Goal: Information Seeking & Learning: Understand process/instructions

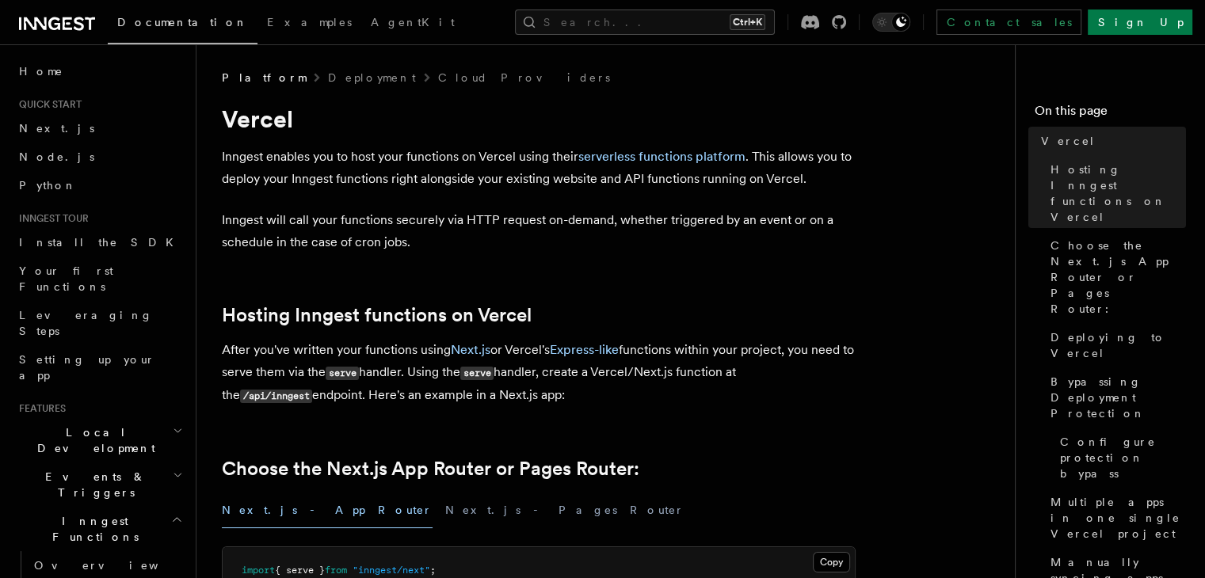
click at [352, 376] on code "serve" at bounding box center [342, 373] width 33 height 13
click at [616, 378] on p "After you've written your functions using Next.js or Vercel's Express-like func…" at bounding box center [539, 373] width 634 height 68
drag, startPoint x: 447, startPoint y: 254, endPoint x: 376, endPoint y: 163, distance: 115.2
click at [376, 163] on p "Inngest enables you to host your functions on Vercel using their serverless fun…" at bounding box center [539, 168] width 634 height 44
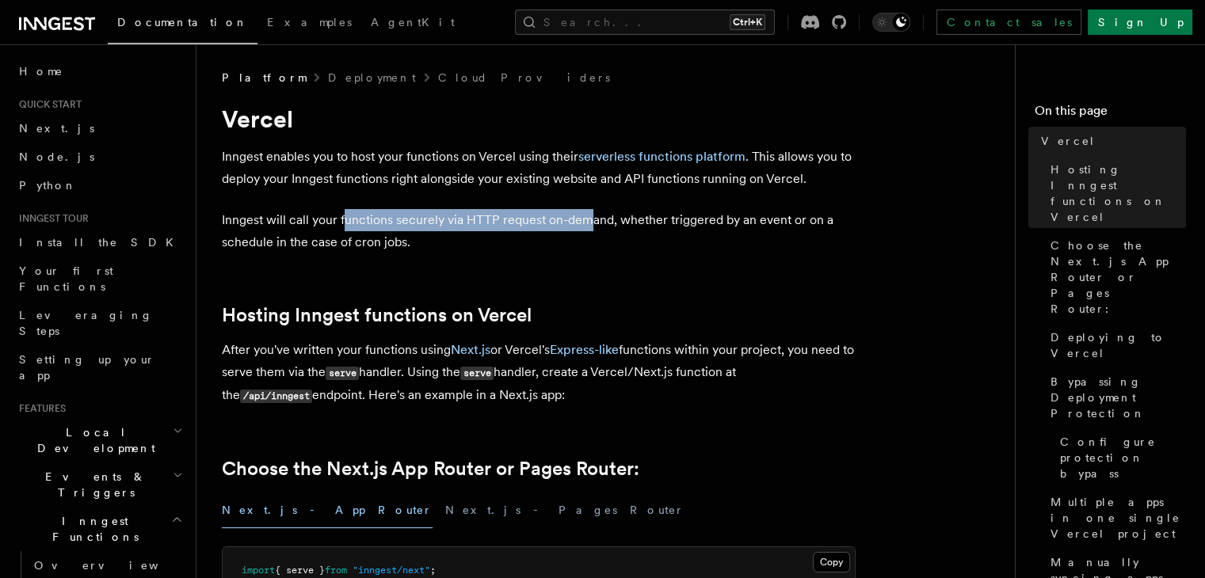
drag, startPoint x: 376, startPoint y: 219, endPoint x: 590, endPoint y: 218, distance: 213.9
click at [590, 218] on p "Inngest will call your functions securely via HTTP request on-demand, whether t…" at bounding box center [539, 231] width 634 height 44
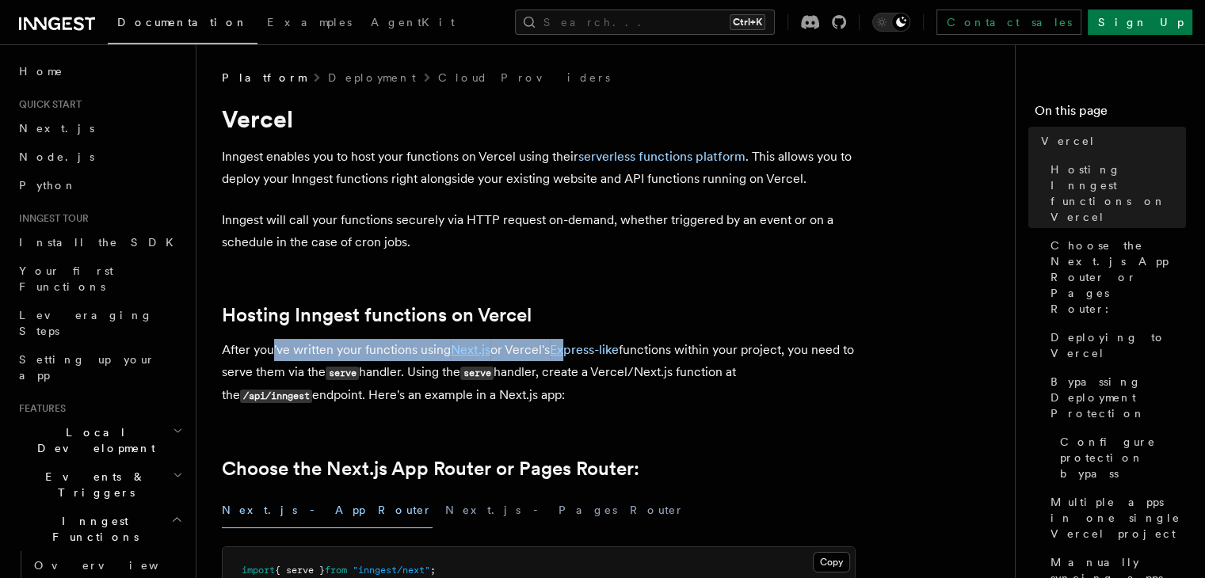
drag, startPoint x: 275, startPoint y: 346, endPoint x: 441, endPoint y: 356, distance: 165.9
click at [567, 350] on p "After you've written your functions using Next.js or Vercel's Express-like func…" at bounding box center [539, 373] width 634 height 68
click at [389, 356] on p "After you've written your functions using Next.js or Vercel's Express-like func…" at bounding box center [539, 373] width 634 height 68
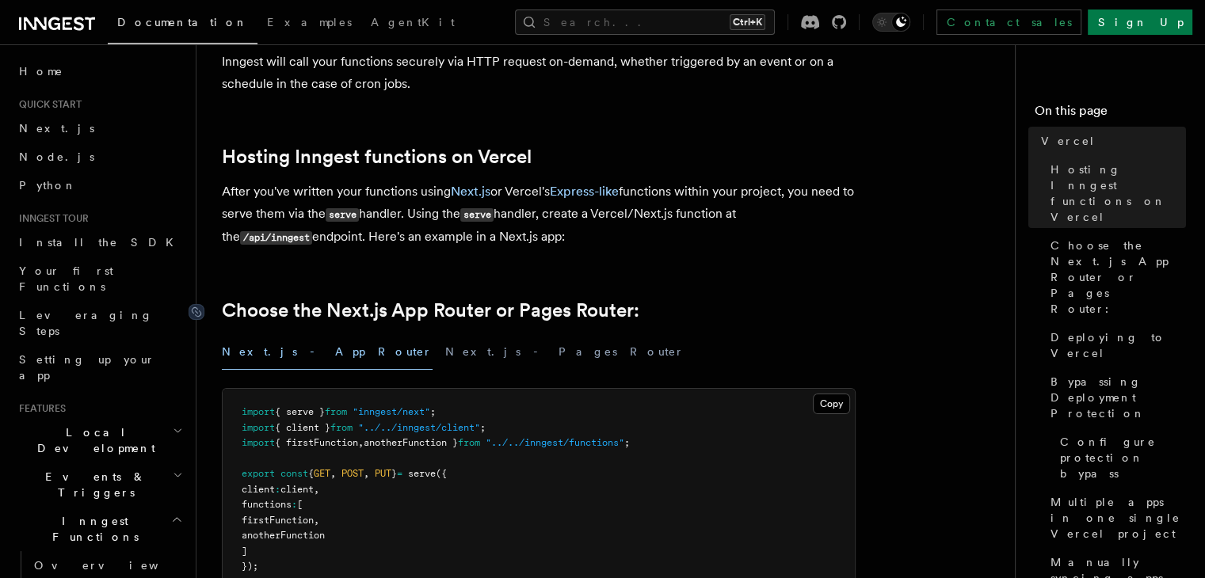
scroll to position [238, 0]
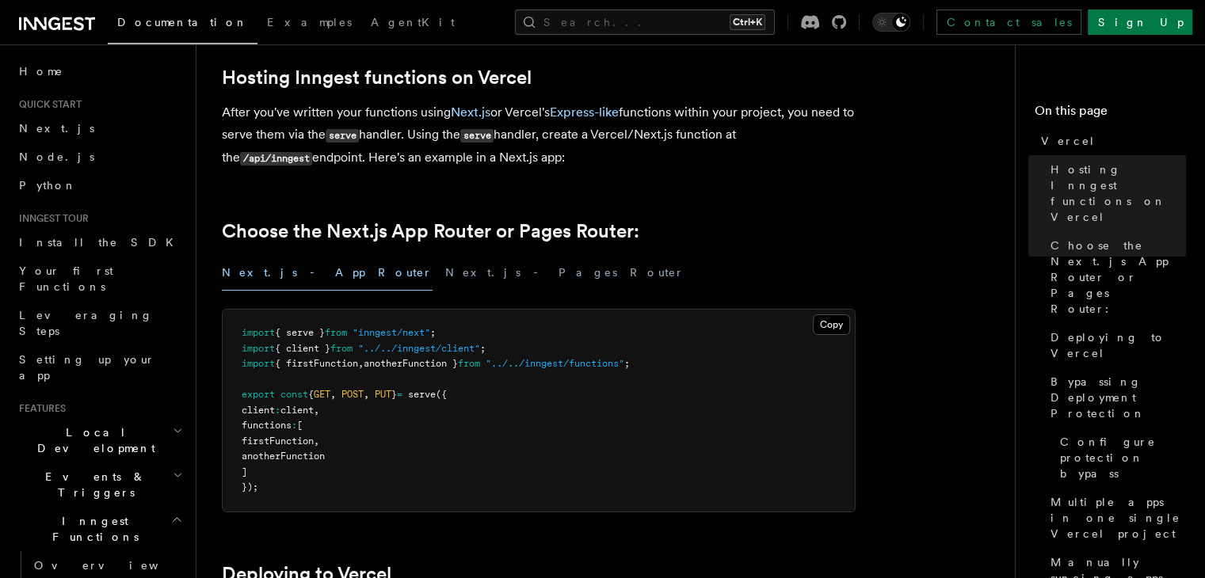
click at [293, 354] on span "{ client }" at bounding box center [302, 348] width 55 height 11
click at [302, 349] on span "{ client }" at bounding box center [302, 348] width 55 height 11
click at [445, 278] on button "Next.js - Pages Router" at bounding box center [564, 273] width 239 height 36
click at [254, 277] on button "Next.js - App Router" at bounding box center [327, 273] width 211 height 36
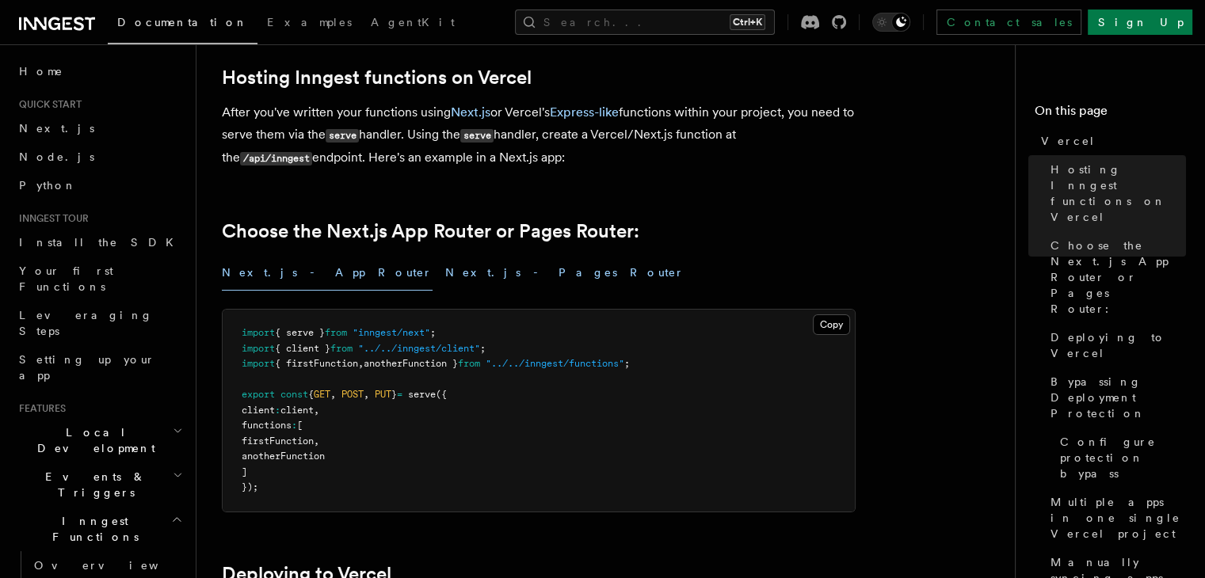
click at [445, 263] on button "Next.js - Pages Router" at bounding box center [564, 273] width 239 height 36
click at [254, 271] on button "Next.js - App Router" at bounding box center [327, 273] width 211 height 36
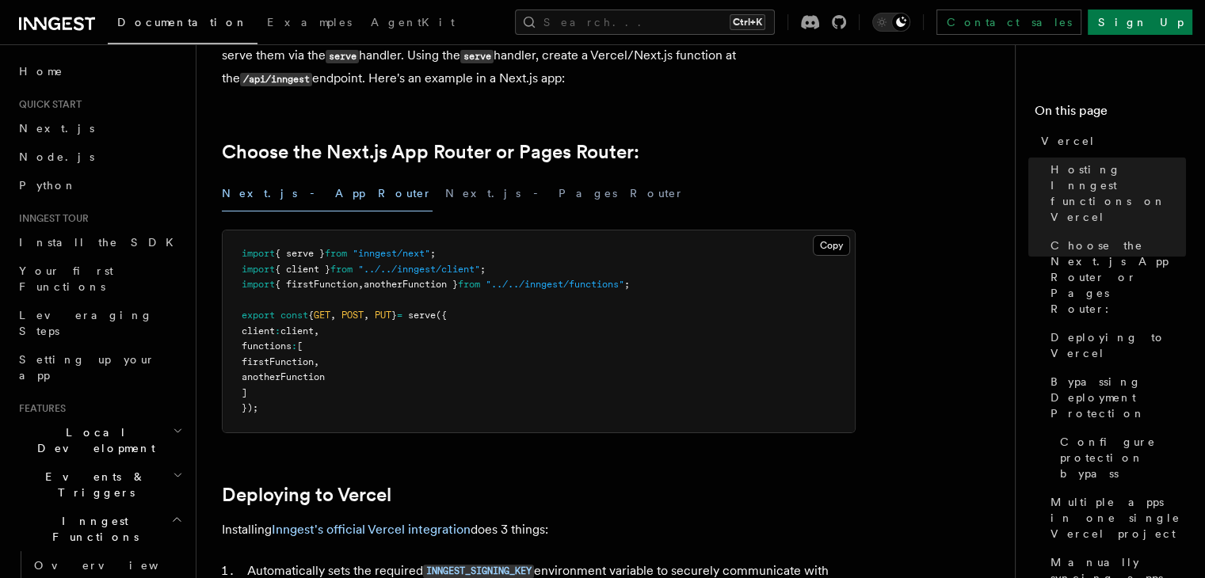
scroll to position [158, 0]
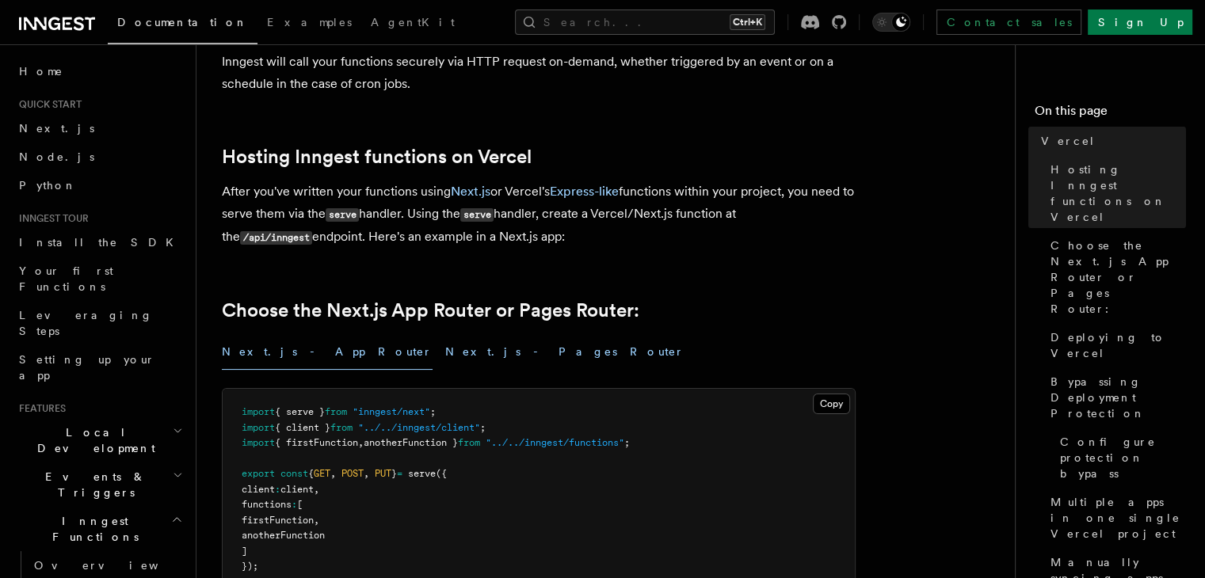
click at [445, 344] on button "Next.js - Pages Router" at bounding box center [564, 352] width 239 height 36
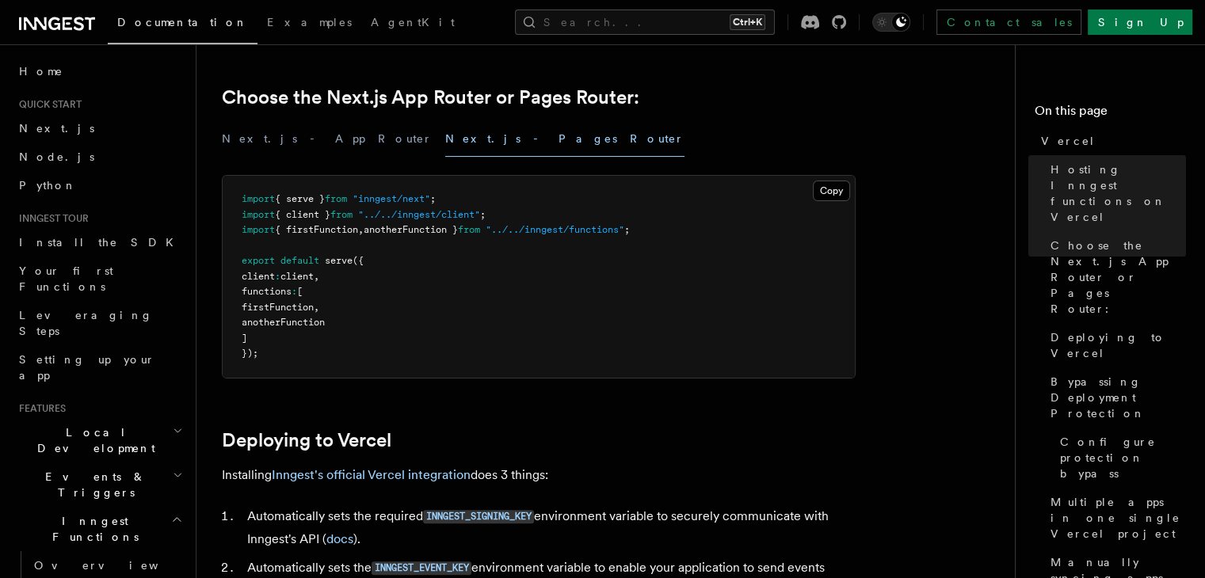
scroll to position [158, 0]
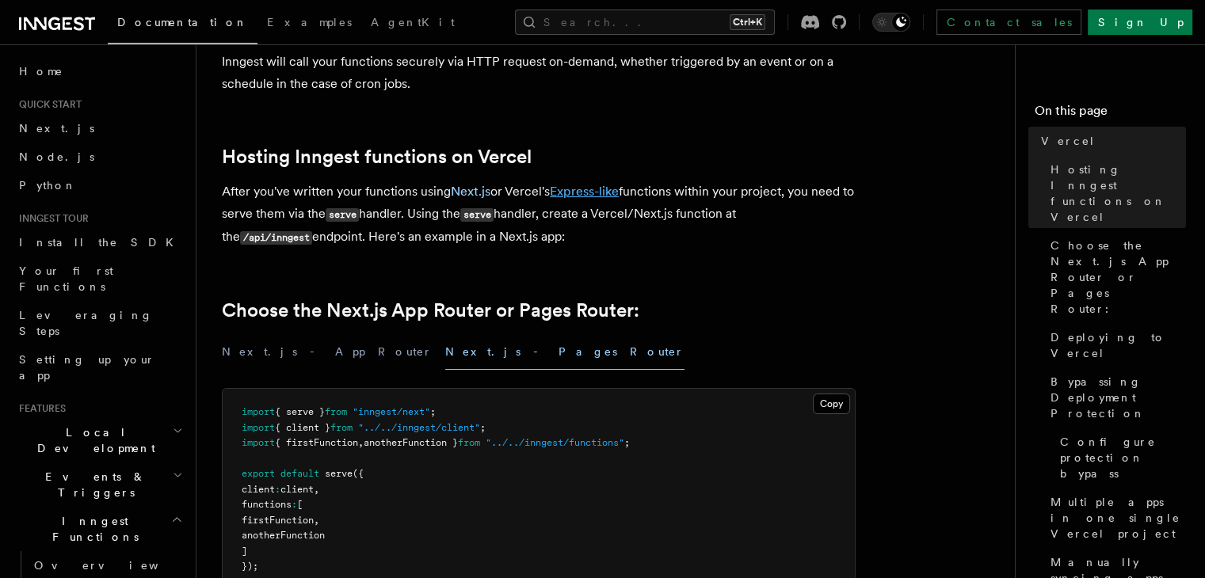
click at [580, 186] on link "Express-like" at bounding box center [584, 191] width 69 height 15
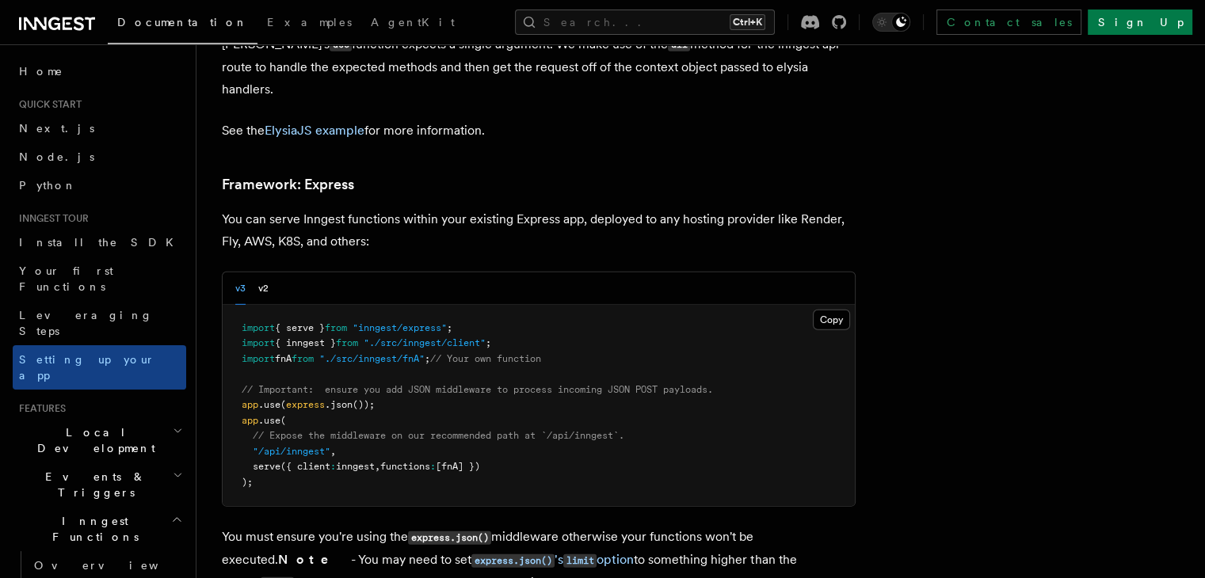
scroll to position [4694, 0]
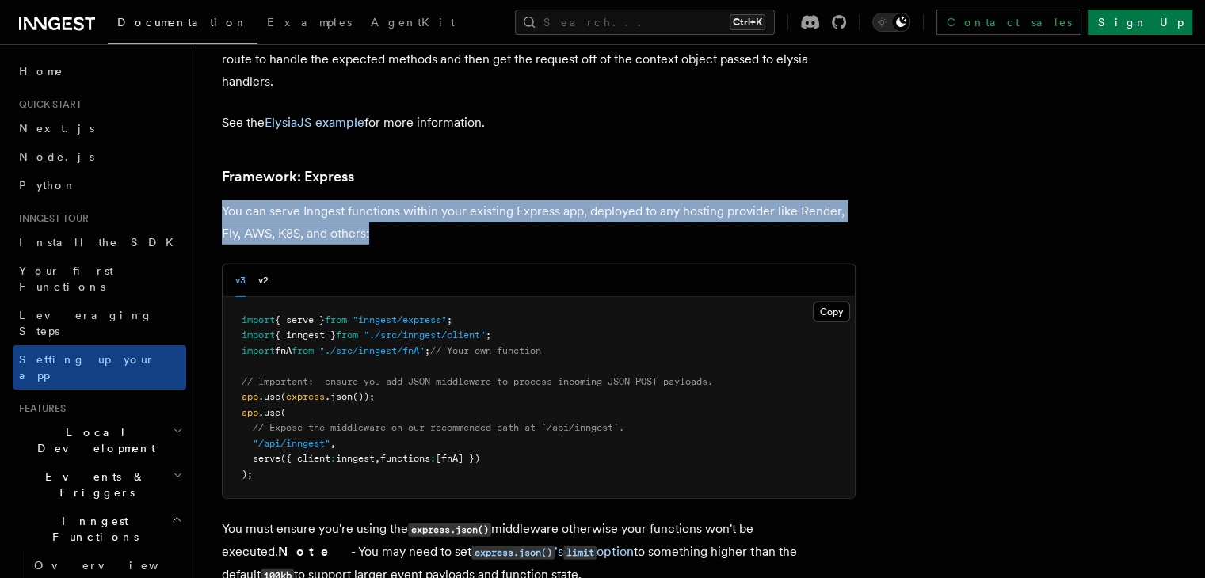
drag, startPoint x: 395, startPoint y: 147, endPoint x: 243, endPoint y: 124, distance: 152.9
click at [243, 200] on p "You can serve Inngest functions within your existing Express app, deployed to a…" at bounding box center [539, 222] width 634 height 44
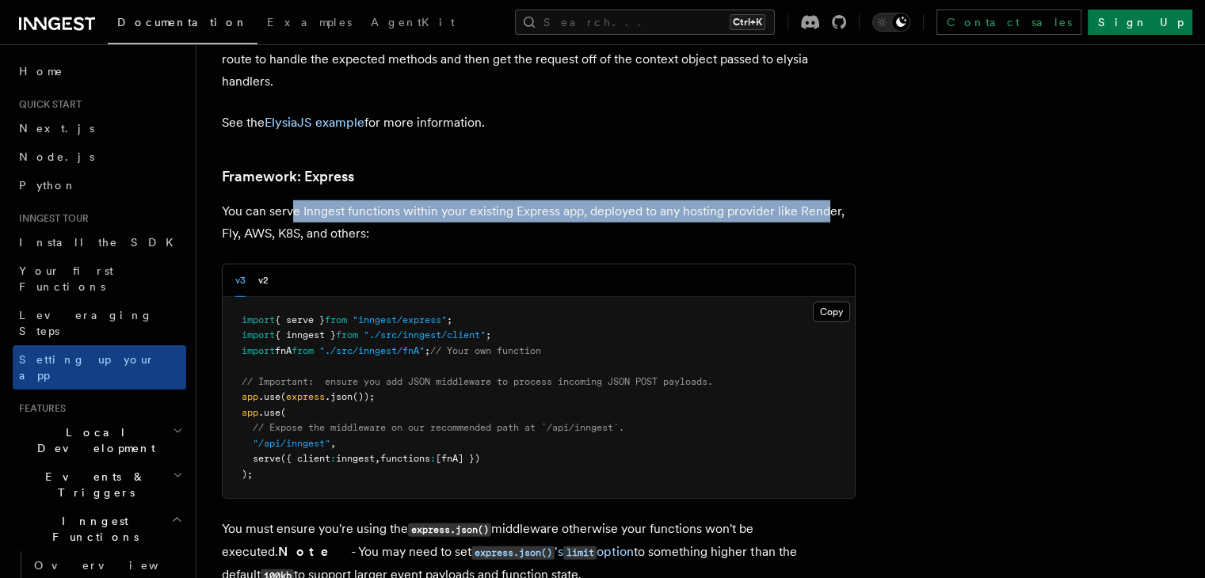
drag, startPoint x: 314, startPoint y: 125, endPoint x: 846, endPoint y: 129, distance: 532.4
click at [846, 200] on p "You can serve Inngest functions within your existing Express app, deployed to a…" at bounding box center [539, 222] width 634 height 44
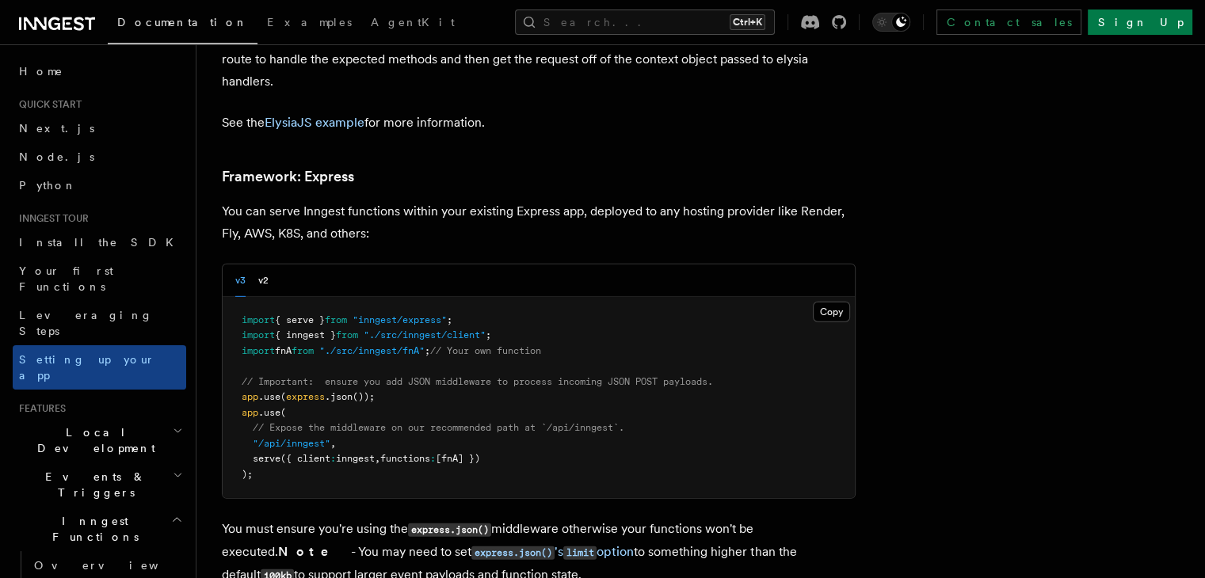
click at [426, 200] on p "You can serve Inngest functions within your existing Express app, deployed to a…" at bounding box center [539, 222] width 634 height 44
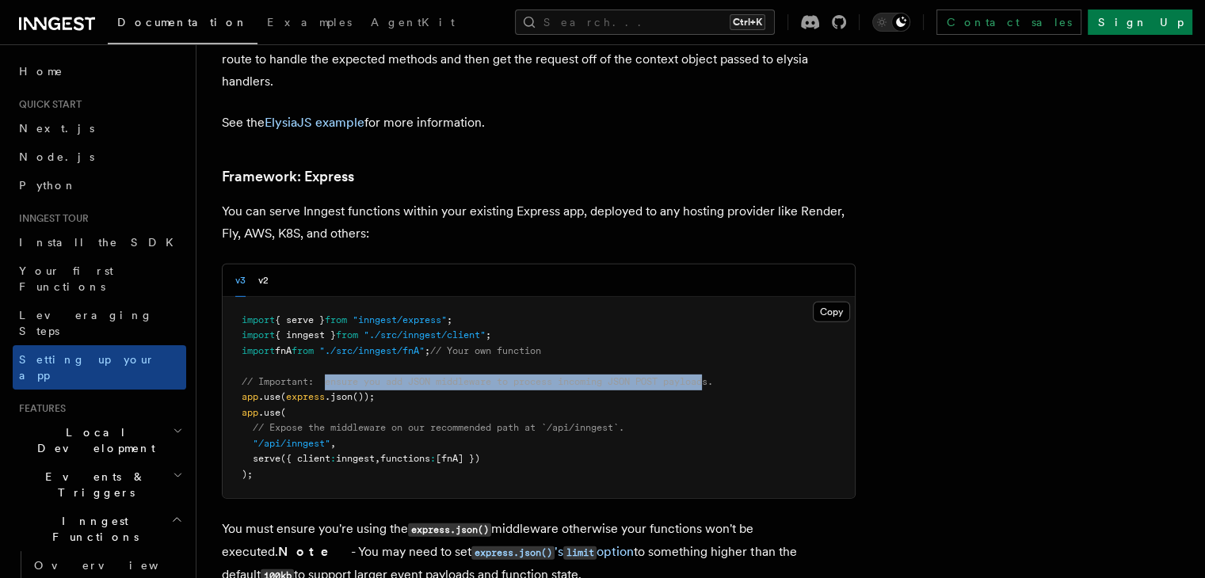
drag, startPoint x: 347, startPoint y: 293, endPoint x: 733, endPoint y: 292, distance: 385.8
click at [713, 376] on span "// Important: ensure you add JSON middleware to process incoming JSON POST payl…" at bounding box center [477, 381] width 471 height 11
click at [391, 299] on pre "import { serve } from "inngest/express" ; import { inngest } from "./src/innges…" at bounding box center [539, 398] width 632 height 202
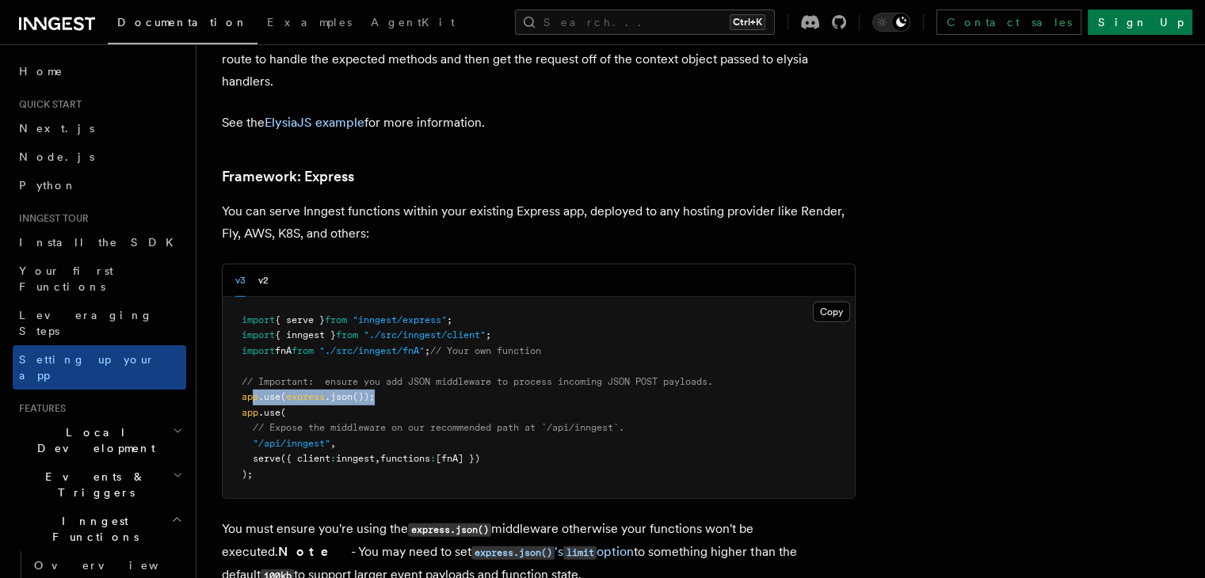
drag, startPoint x: 269, startPoint y: 311, endPoint x: 416, endPoint y: 311, distance: 146.6
click at [416, 311] on pre "import { serve } from "inngest/express" ; import { inngest } from "./src/innges…" at bounding box center [539, 398] width 632 height 202
click at [422, 326] on pre "import { serve } from "inngest/express" ; import { inngest } from "./src/innges…" at bounding box center [539, 398] width 632 height 202
drag, startPoint x: 273, startPoint y: 356, endPoint x: 363, endPoint y: 357, distance: 90.3
click at [363, 357] on pre "import { serve } from "inngest/express" ; import { inngest } from "./src/innges…" at bounding box center [539, 398] width 632 height 202
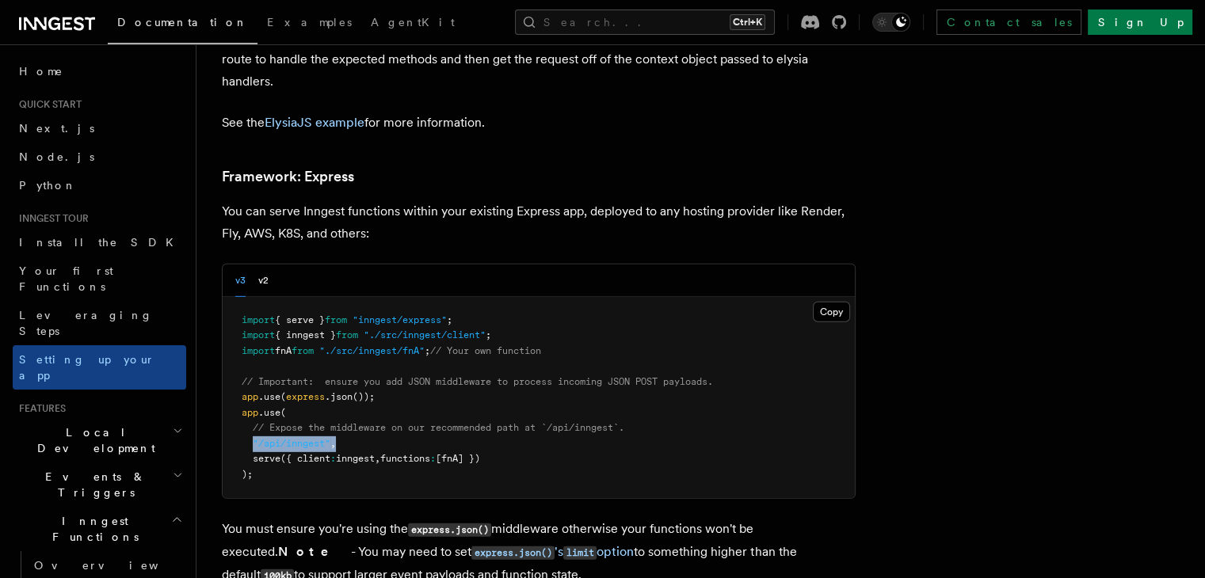
click at [418, 359] on pre "import { serve } from "inngest/express" ; import { inngest } from "./src/innges…" at bounding box center [539, 398] width 632 height 202
click at [325, 315] on span "{ serve }" at bounding box center [300, 320] width 50 height 11
copy span "serve"
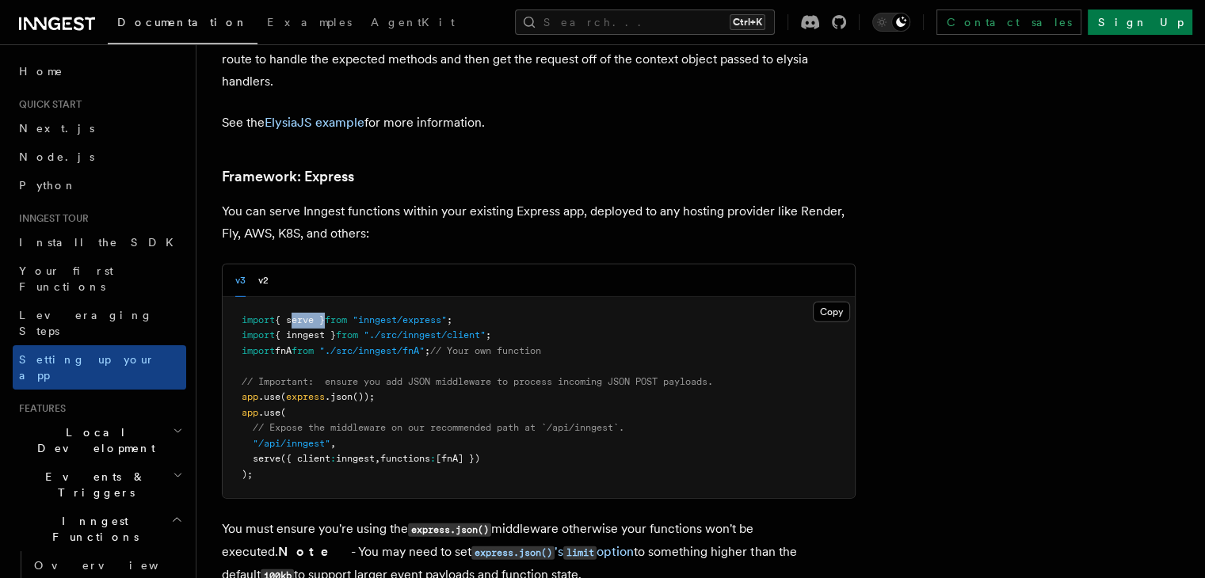
click at [301, 200] on p "You can serve Inngest functions within your existing Express app, deployed to a…" at bounding box center [539, 222] width 634 height 44
click at [272, 200] on p "You can serve Inngest functions within your existing Express app, deployed to a…" at bounding box center [539, 222] width 634 height 44
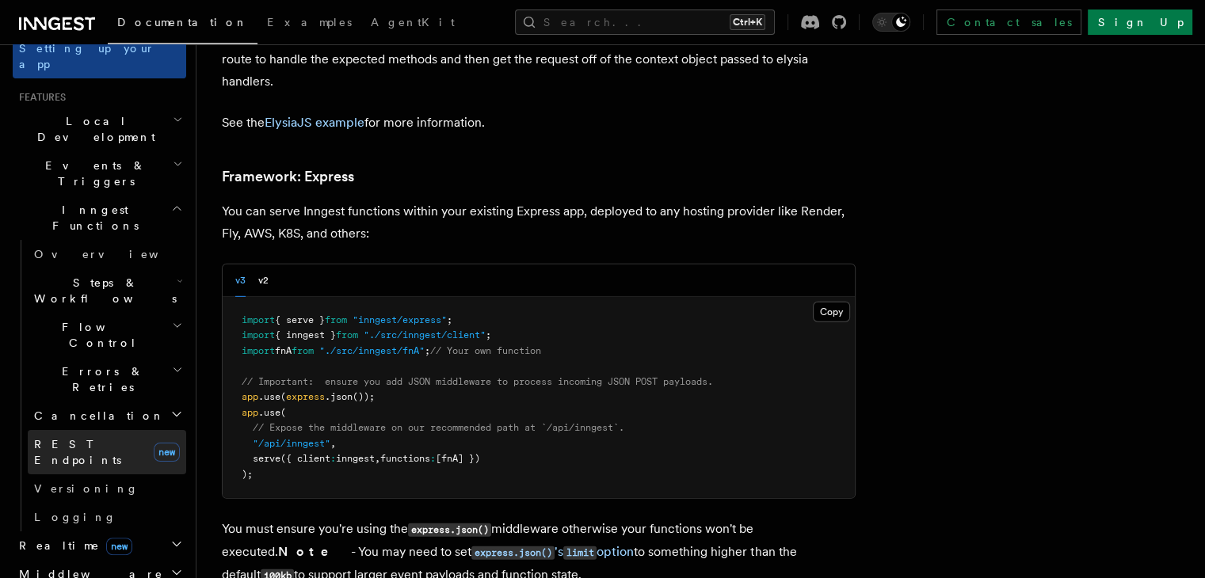
scroll to position [396, 0]
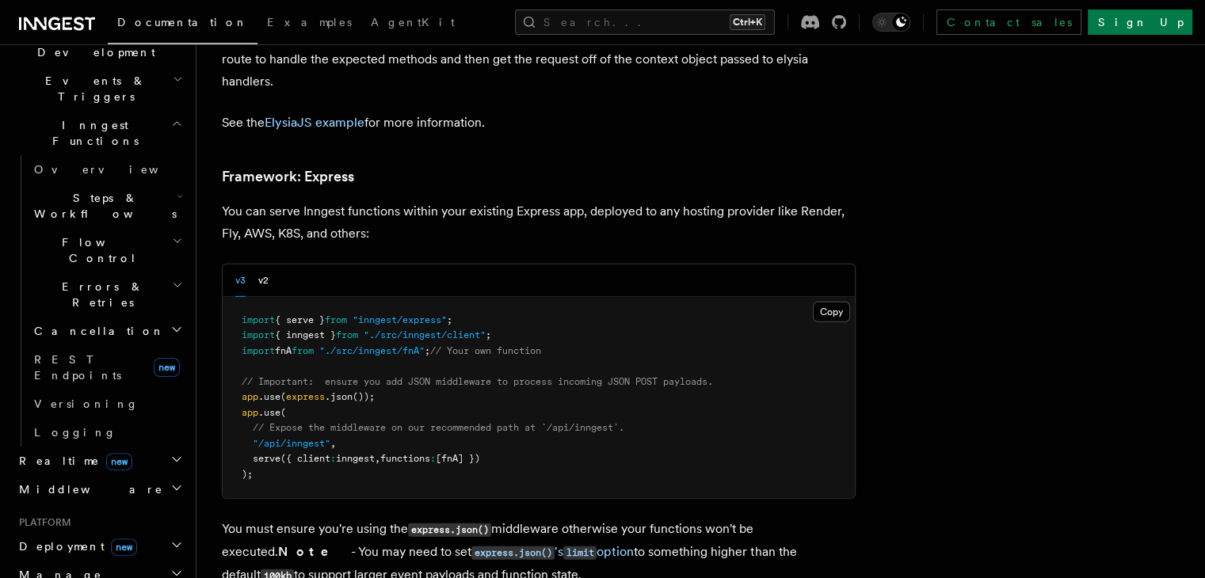
click at [71, 539] on span "Deployment new" at bounding box center [75, 547] width 124 height 16
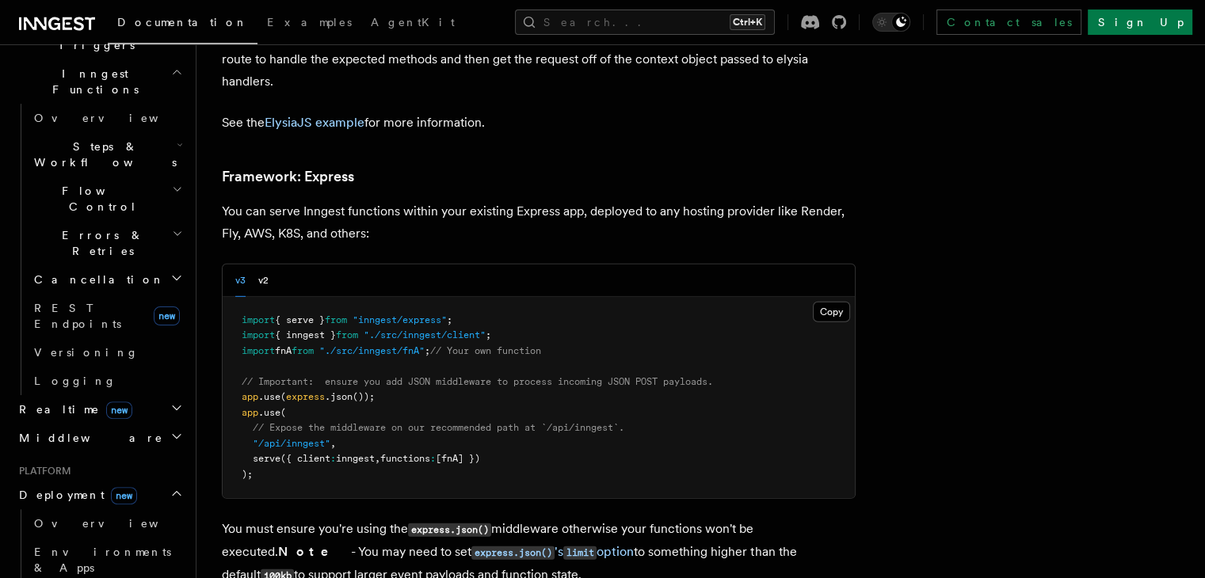
scroll to position [475, 0]
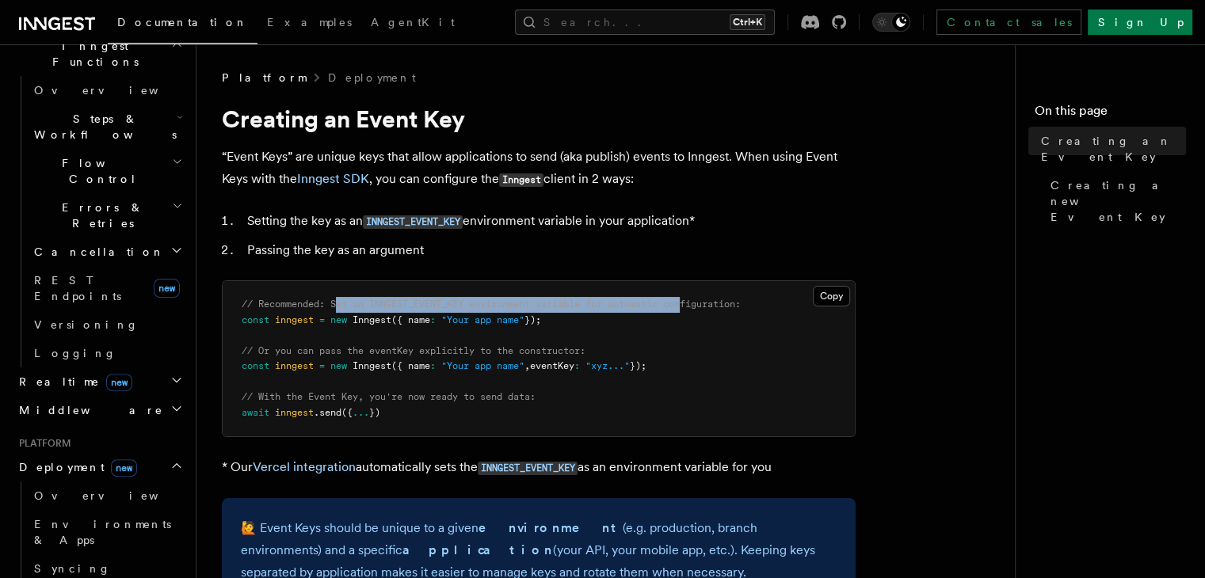
drag, startPoint x: 336, startPoint y: 306, endPoint x: 690, endPoint y: 307, distance: 354.2
click at [690, 307] on span "// Recommended: Set an INNGEST_EVENT_KEY environment variable for automatic con…" at bounding box center [491, 304] width 499 height 11
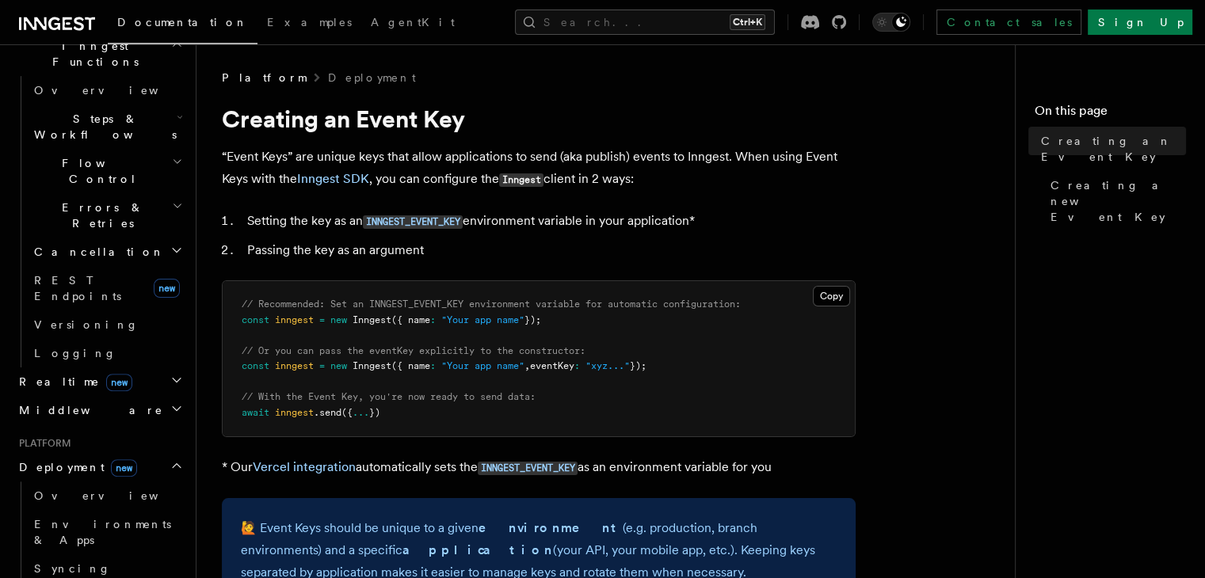
click at [686, 318] on pre "// Recommended: Set an INNGEST_EVENT_KEY environment variable for automatic con…" at bounding box center [539, 358] width 632 height 155
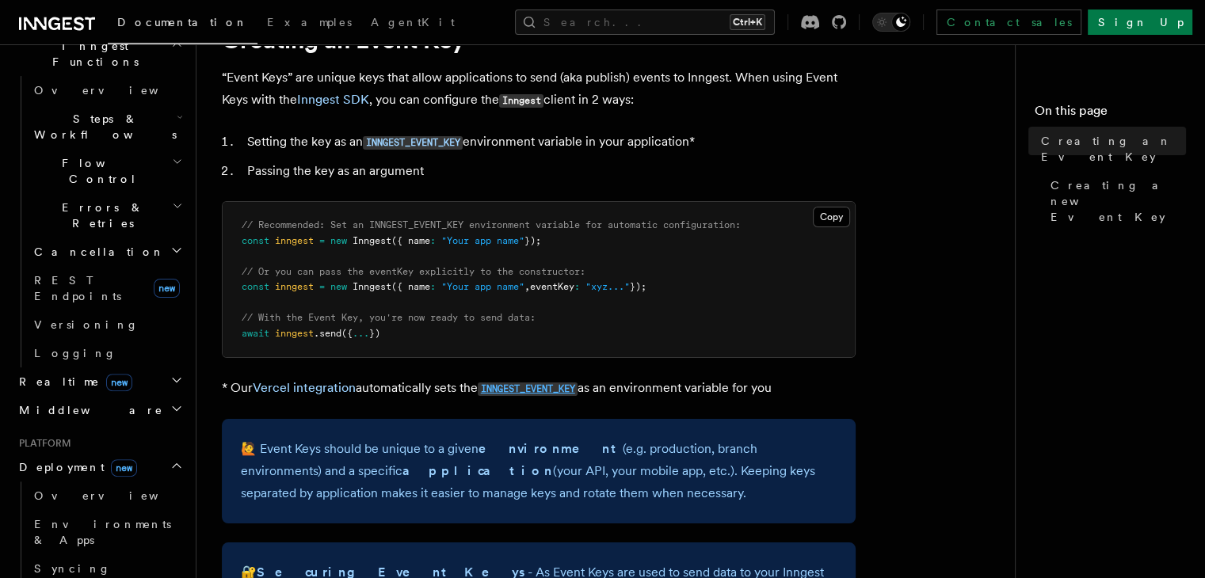
click at [548, 390] on code "INNGEST_EVENT_KEY" at bounding box center [528, 389] width 100 height 13
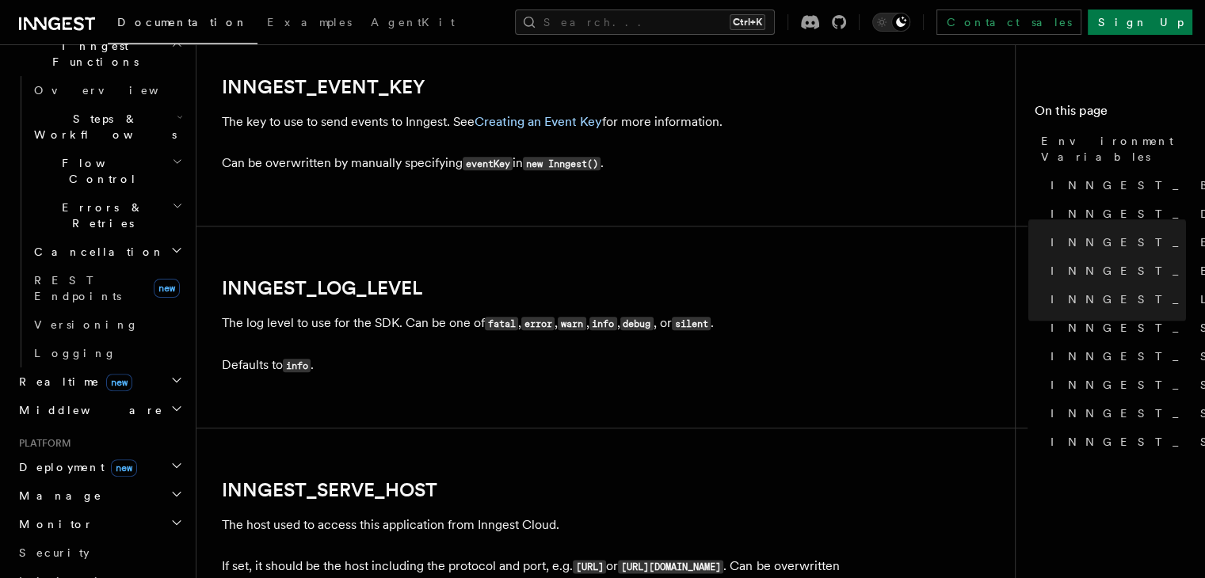
scroll to position [1807, 0]
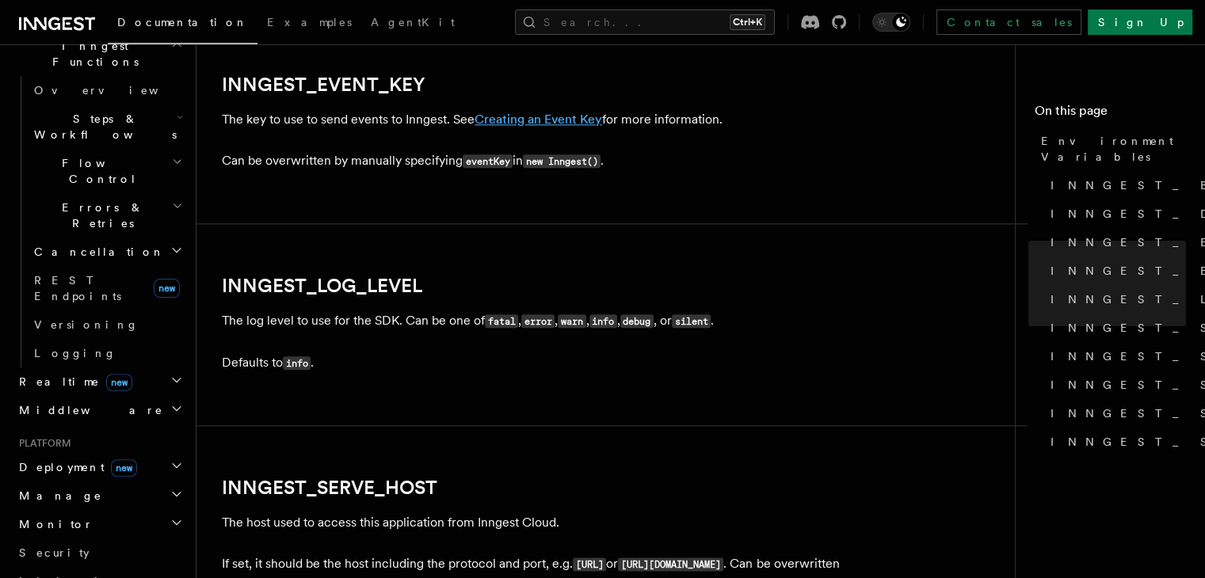
click at [545, 121] on link "Creating an Event Key" at bounding box center [539, 119] width 128 height 15
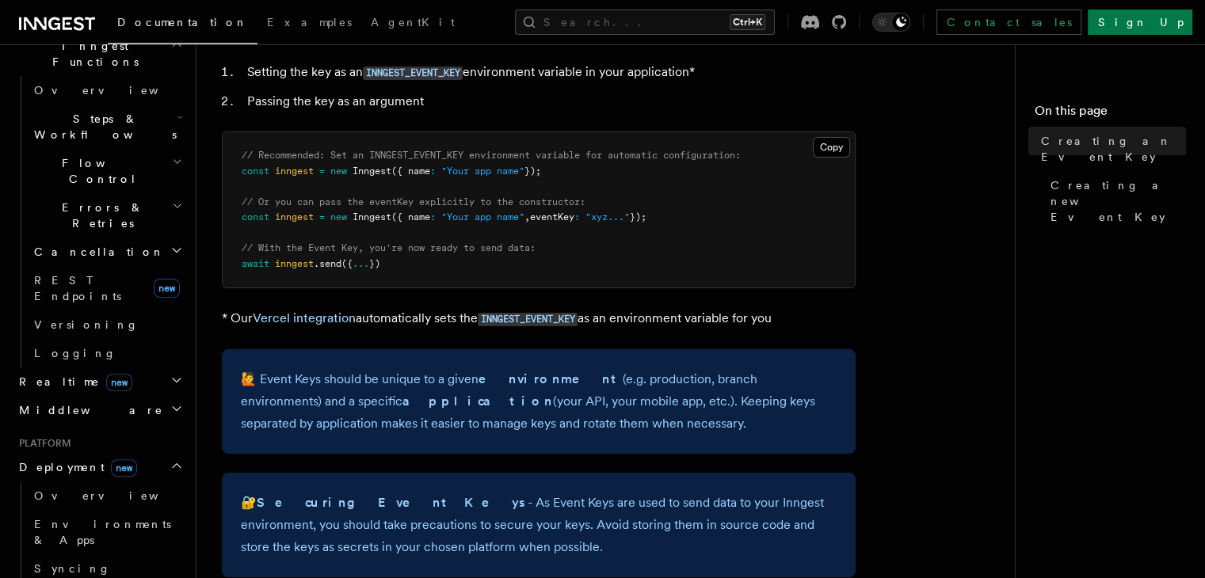
scroll to position [158, 0]
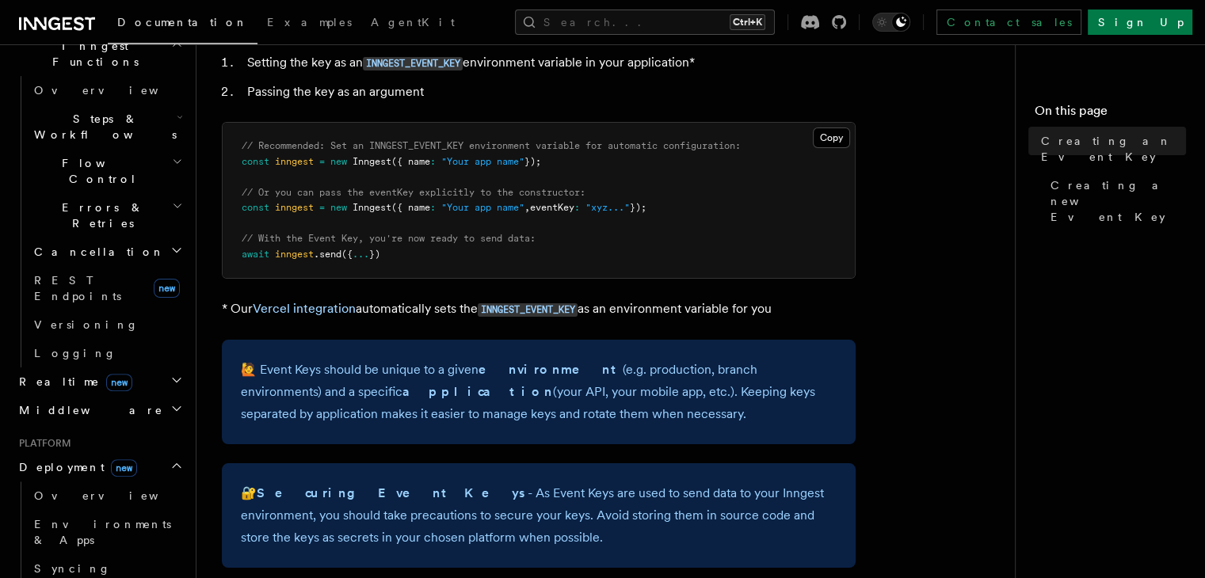
drag, startPoint x: 262, startPoint y: 372, endPoint x: 775, endPoint y: 406, distance: 513.8
click at [775, 406] on p "🙋 Event Keys should be unique to a given environment (e.g. production, branch e…" at bounding box center [539, 392] width 596 height 67
click at [567, 424] on p "🙋 Event Keys should be unique to a given environment (e.g. production, branch e…" at bounding box center [539, 392] width 596 height 67
drag, startPoint x: 288, startPoint y: 413, endPoint x: 583, endPoint y: 410, distance: 294.7
click at [583, 410] on p "🙋 Event Keys should be unique to a given environment (e.g. production, branch e…" at bounding box center [539, 392] width 596 height 67
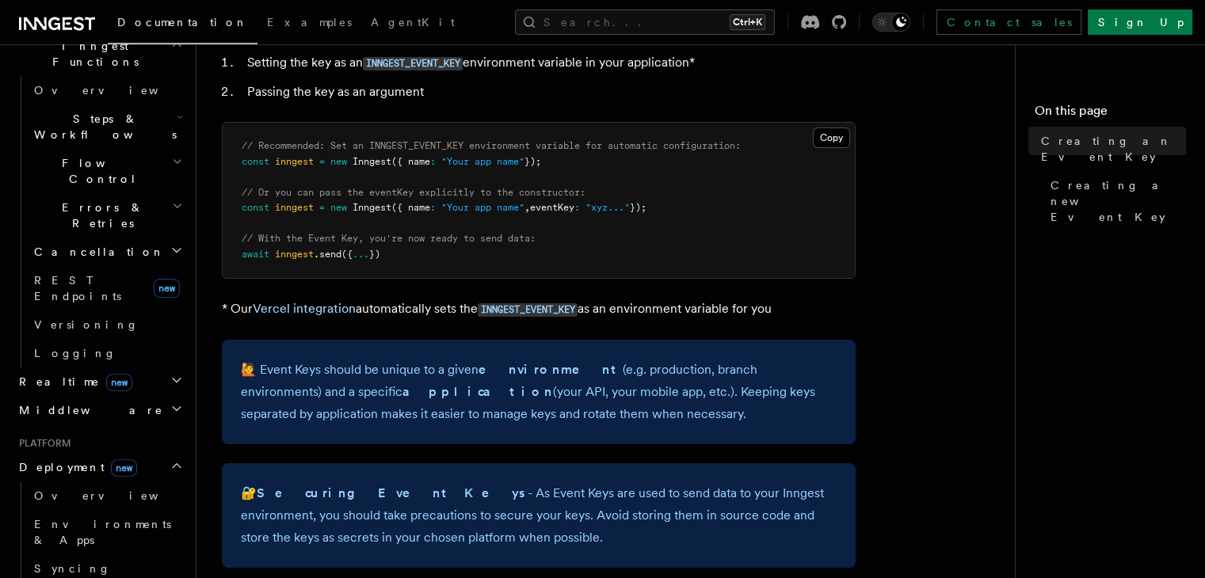
click at [358, 419] on p "🙋 Event Keys should be unique to a given environment (e.g. production, branch e…" at bounding box center [539, 392] width 596 height 67
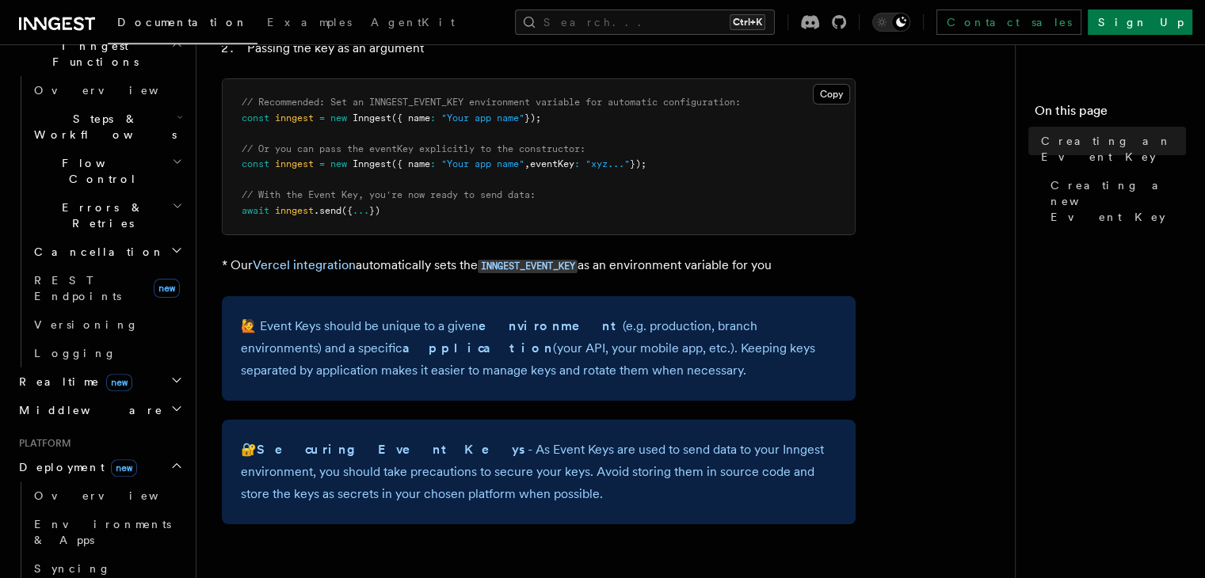
scroll to position [238, 0]
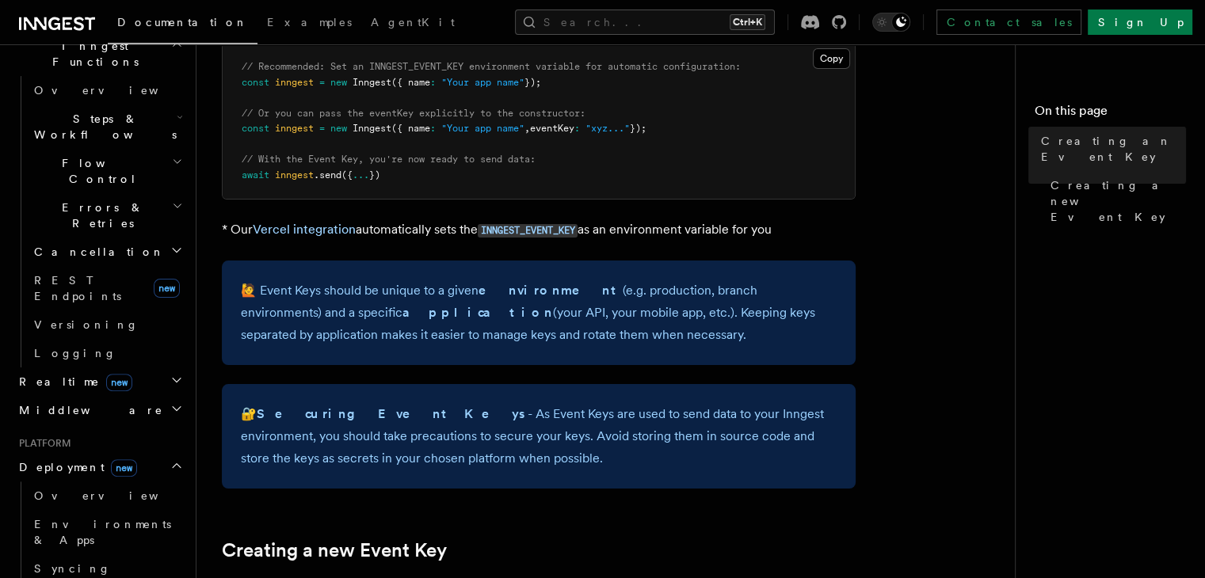
drag, startPoint x: 391, startPoint y: 415, endPoint x: 472, endPoint y: 455, distance: 90.0
click at [631, 449] on p "🔐 Securing Event Keys - As Event Keys are used to send data to your Inngest env…" at bounding box center [539, 436] width 596 height 67
click at [471, 456] on p "🔐 Securing Event Keys - As Event Keys are used to send data to your Inngest env…" at bounding box center [539, 436] width 596 height 67
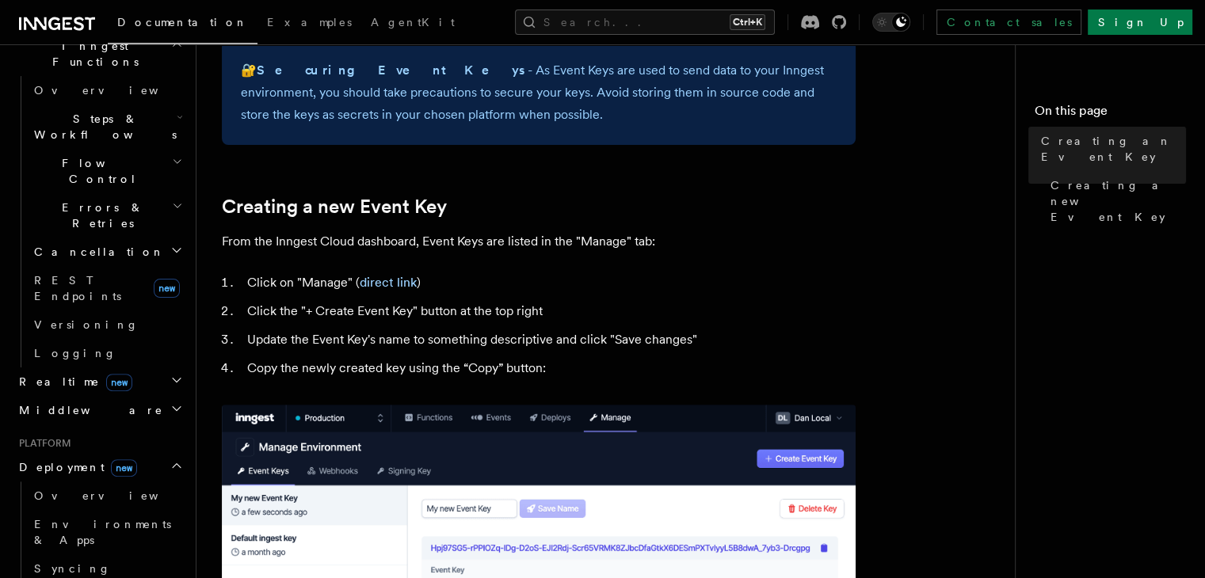
scroll to position [555, 0]
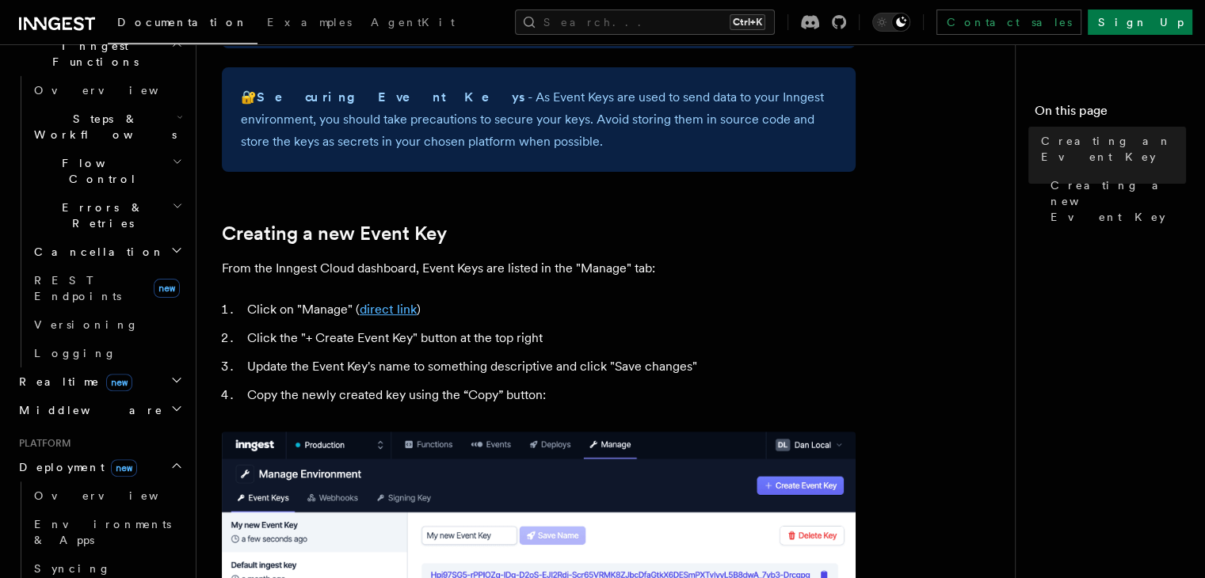
click at [388, 316] on link "direct link" at bounding box center [388, 309] width 57 height 15
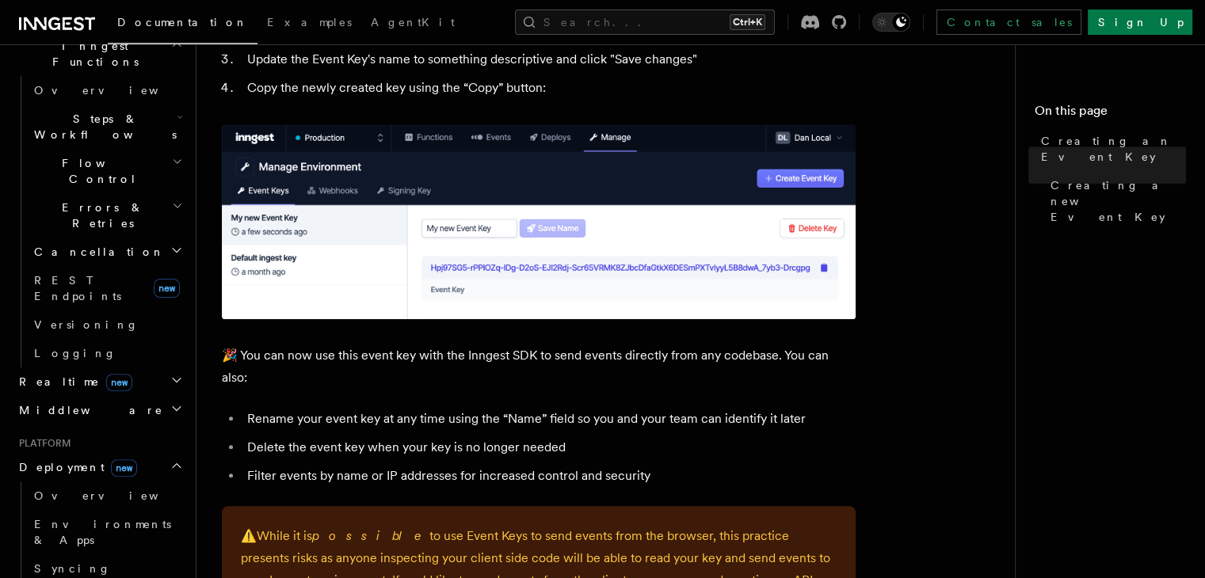
scroll to position [872, 0]
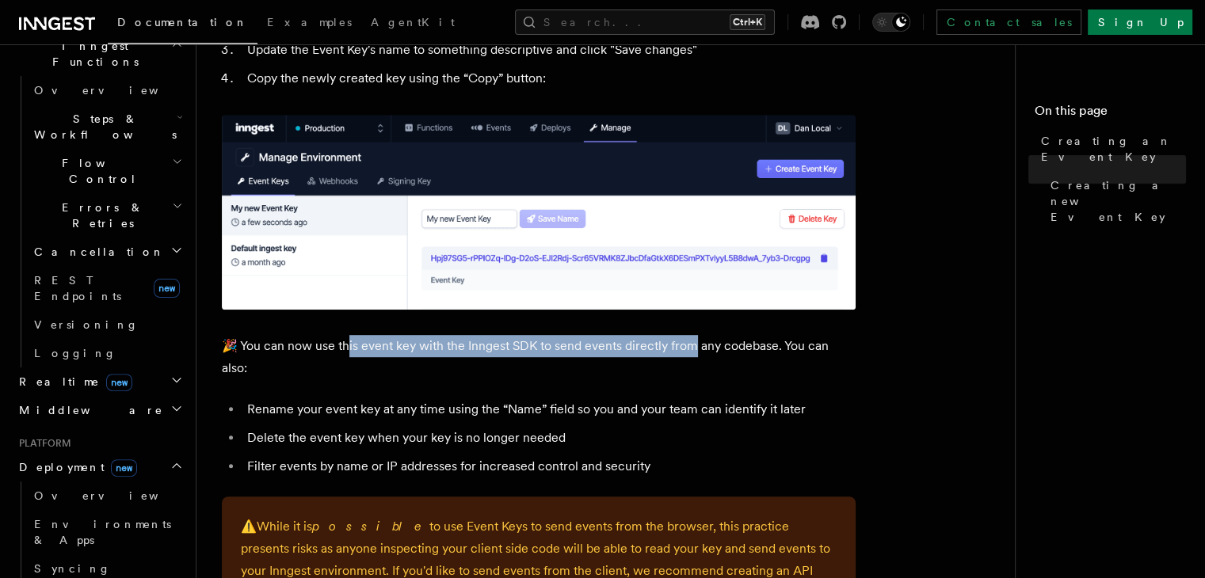
drag, startPoint x: 347, startPoint y: 349, endPoint x: 691, endPoint y: 349, distance: 343.9
click at [691, 349] on p "🎉 You can now use this event key with the Inngest SDK to send events directly f…" at bounding box center [539, 357] width 634 height 44
click at [464, 348] on p "🎉 You can now use this event key with the Inngest SDK to send events directly f…" at bounding box center [539, 357] width 634 height 44
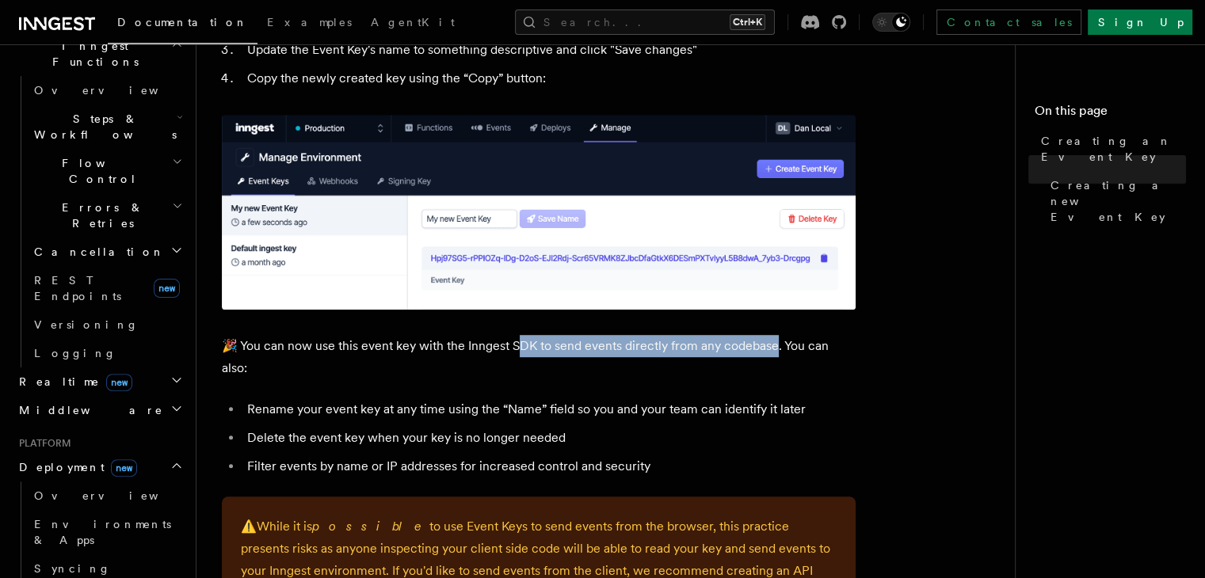
drag, startPoint x: 523, startPoint y: 348, endPoint x: 776, endPoint y: 349, distance: 253.5
click at [776, 349] on p "🎉 You can now use this event key with the Inngest SDK to send events directly f…" at bounding box center [539, 357] width 634 height 44
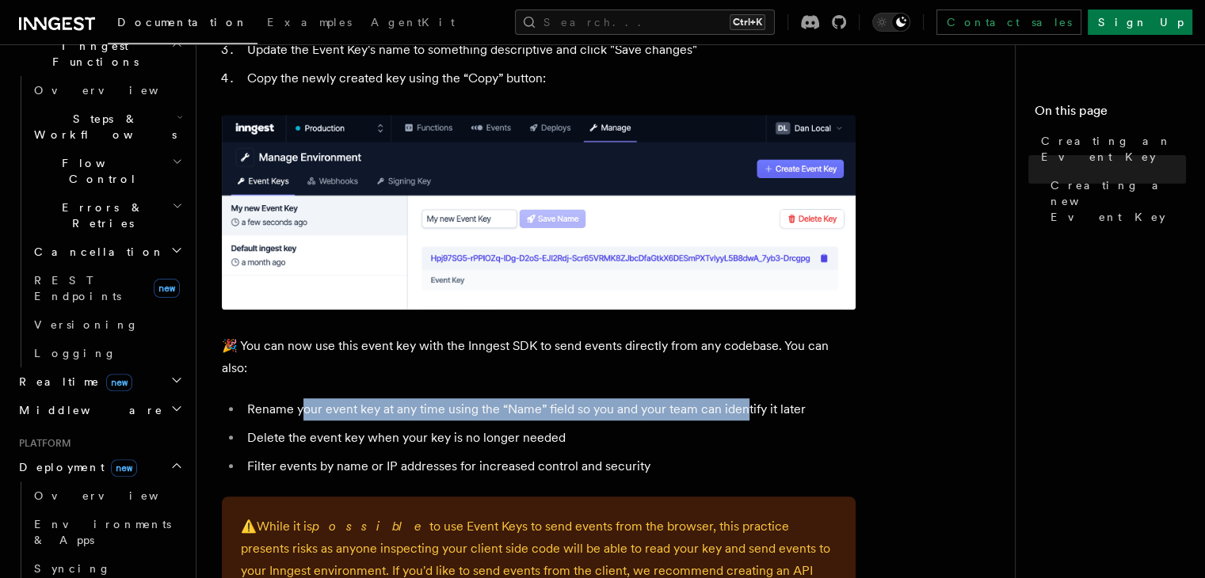
drag, startPoint x: 303, startPoint y: 414, endPoint x: 745, endPoint y: 412, distance: 441.3
click at [745, 412] on li "Rename your event key at any time using the “Name” field so you and your team c…" at bounding box center [548, 410] width 613 height 22
click at [471, 413] on li "Rename your event key at any time using the “Name” field so you and your team c…" at bounding box center [548, 410] width 613 height 22
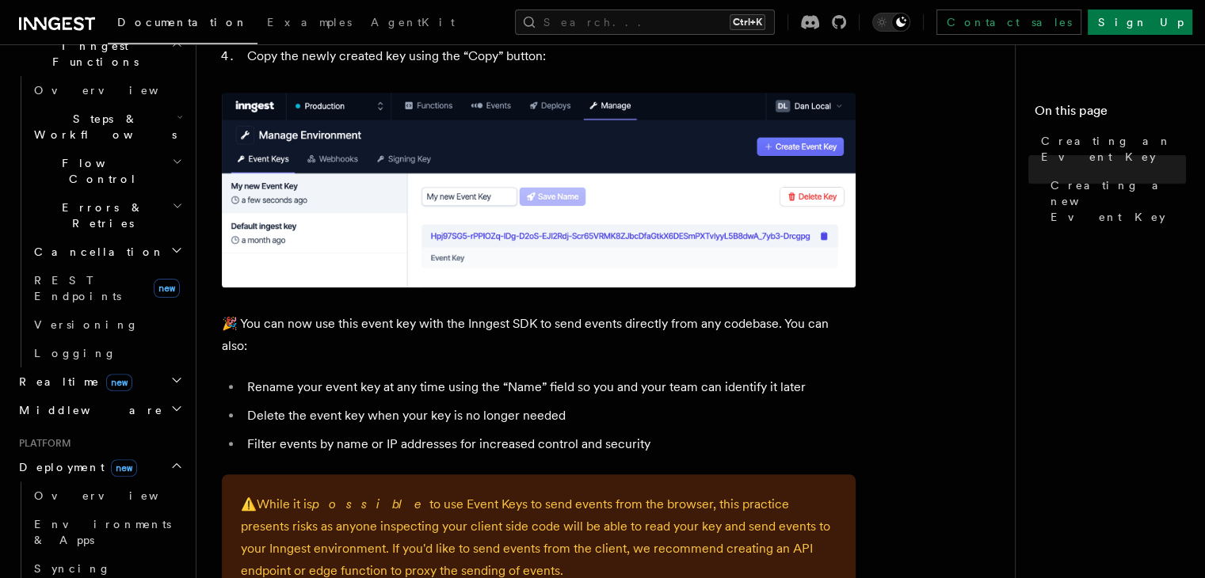
scroll to position [1030, 0]
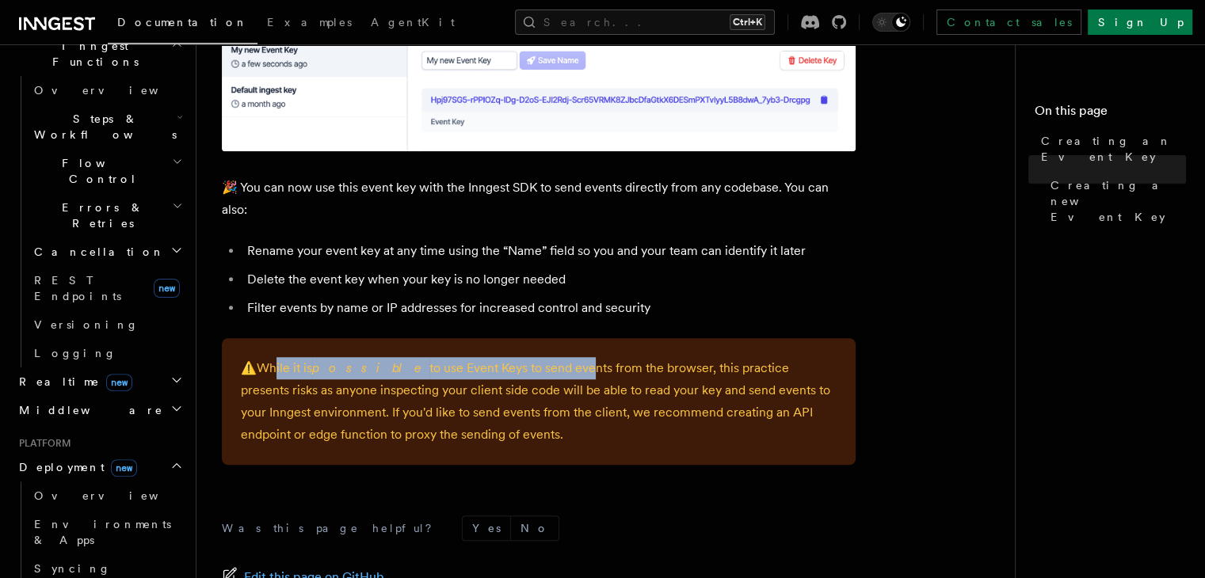
drag, startPoint x: 269, startPoint y: 375, endPoint x: 525, endPoint y: 376, distance: 255.9
click at [525, 376] on p "⚠️ While it is possible to use Event Keys to send events from the browser, this…" at bounding box center [539, 401] width 596 height 89
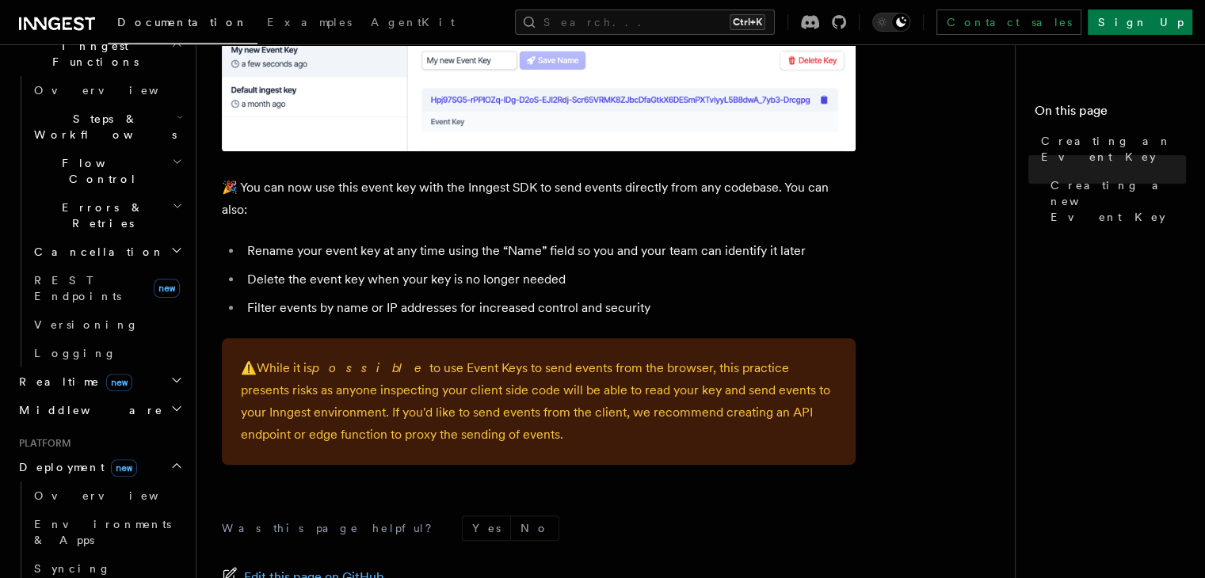
click at [412, 419] on p "⚠️ While it is possible to use Event Keys to send events from the browser, this…" at bounding box center [539, 401] width 596 height 89
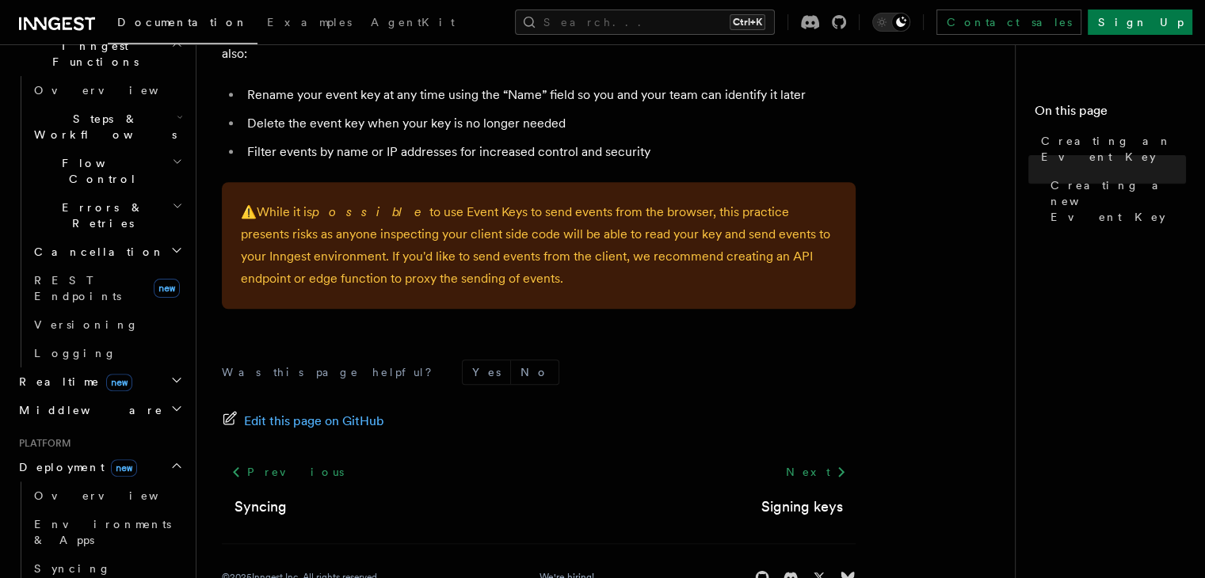
scroll to position [1188, 0]
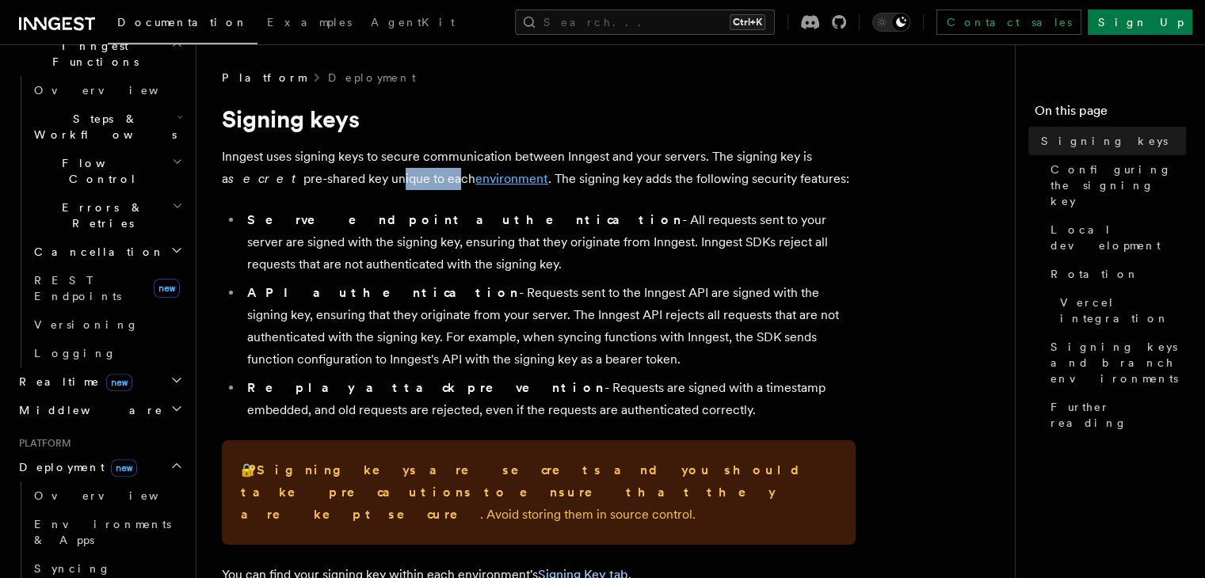
drag, startPoint x: 319, startPoint y: 182, endPoint x: 400, endPoint y: 180, distance: 81.6
click at [389, 180] on p "Inngest uses signing keys to secure communication between Inngest and your serv…" at bounding box center [539, 168] width 634 height 44
drag, startPoint x: 644, startPoint y: 180, endPoint x: 627, endPoint y: 203, distance: 28.4
click at [704, 174] on p "Inngest uses signing keys to secure communication between Inngest and your serv…" at bounding box center [539, 168] width 634 height 44
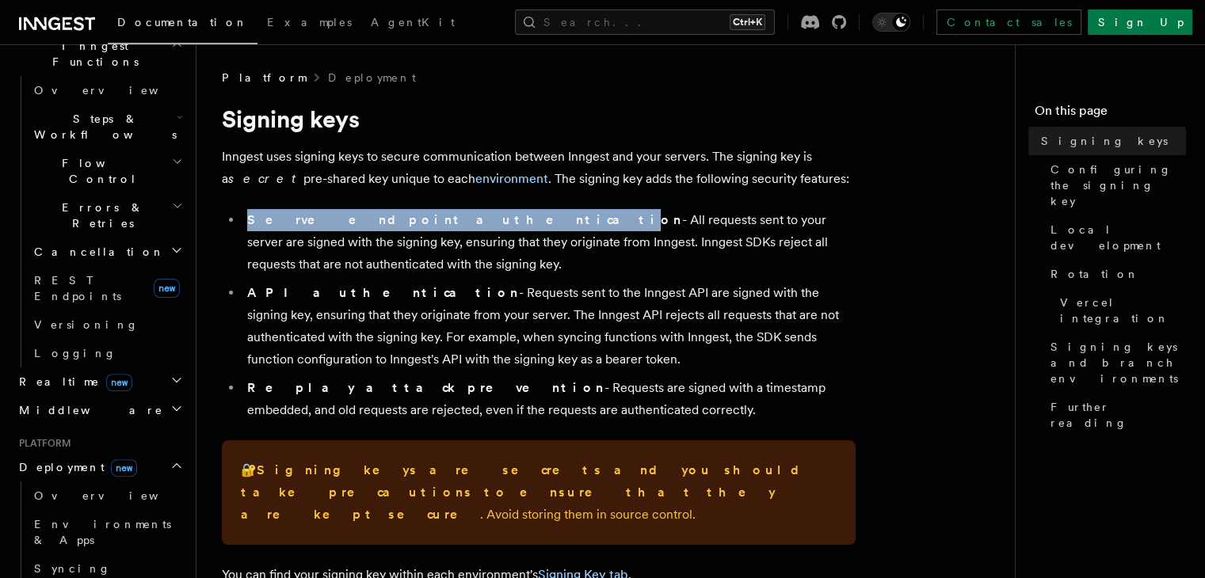
drag, startPoint x: 250, startPoint y: 219, endPoint x: 410, endPoint y: 219, distance: 160.0
click at [410, 219] on strong "Serve endpoint authentication" at bounding box center [464, 219] width 435 height 15
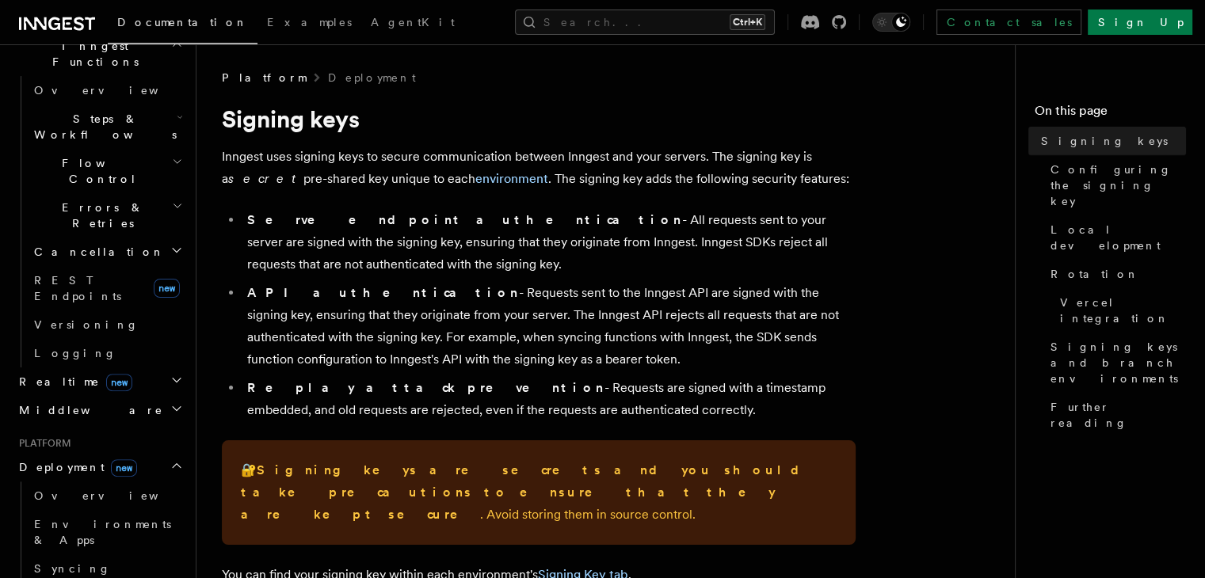
click at [364, 276] on ul "Serve endpoint authentication - All requests sent to your server are signed wit…" at bounding box center [539, 315] width 634 height 212
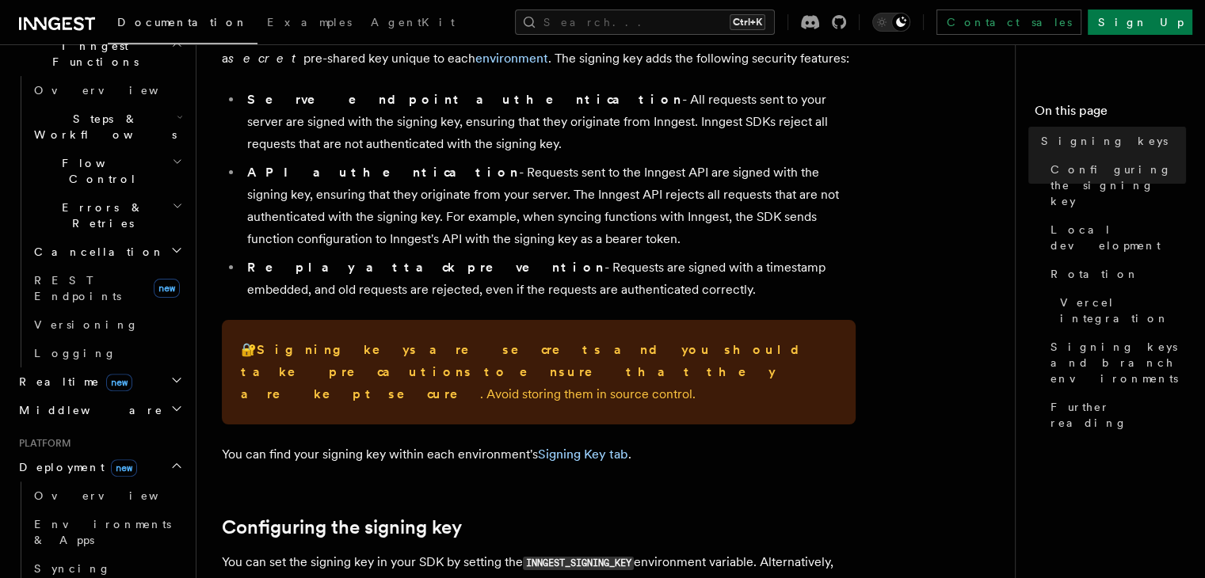
scroll to position [158, 0]
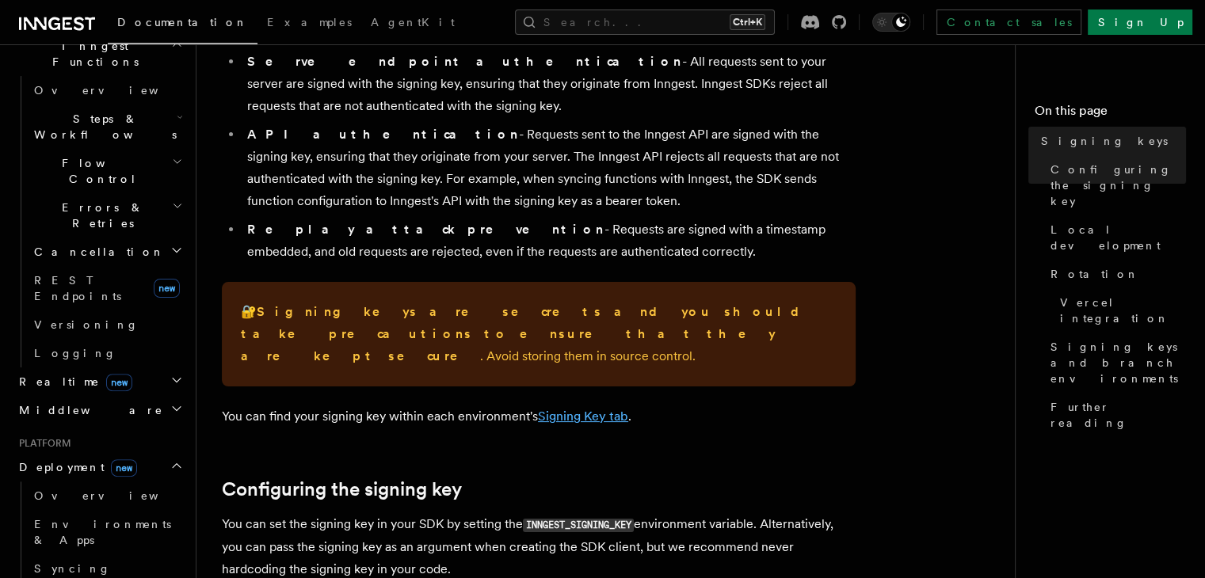
click at [578, 409] on link "Signing Key tab" at bounding box center [583, 416] width 90 height 15
click at [82, 518] on span "Environments & Apps" at bounding box center [102, 532] width 137 height 29
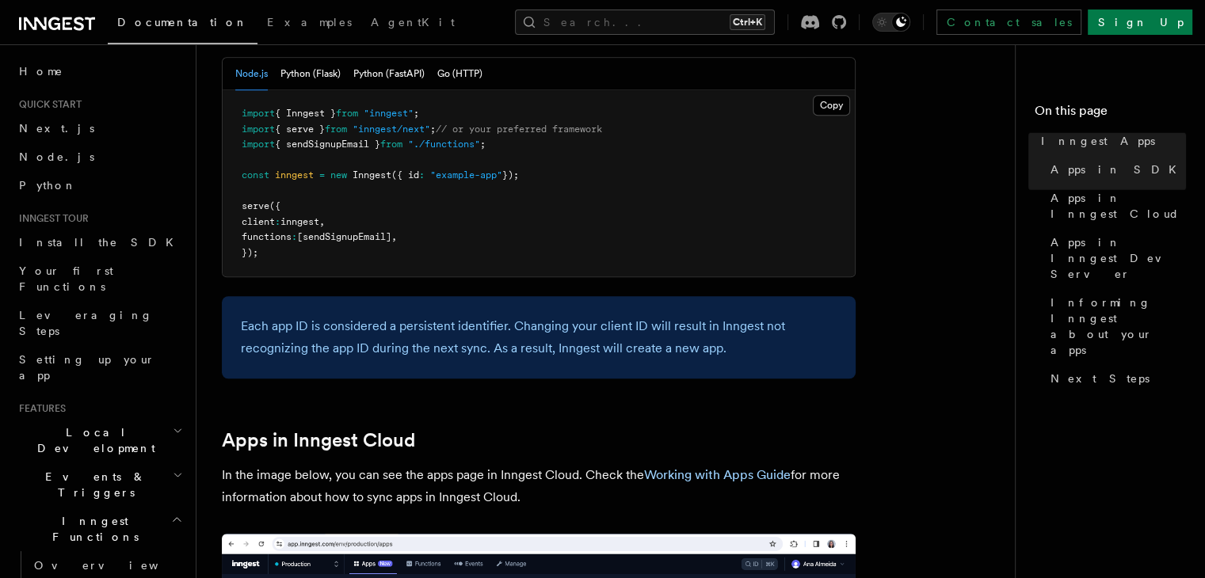
scroll to position [954, 0]
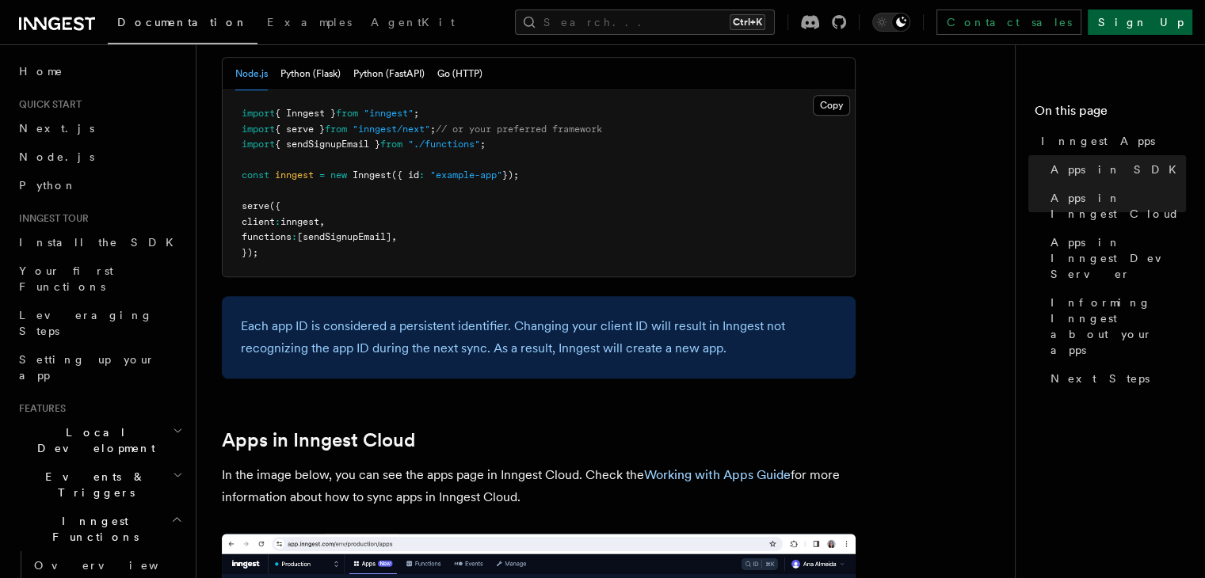
click at [1166, 32] on link "Sign Up" at bounding box center [1140, 22] width 105 height 25
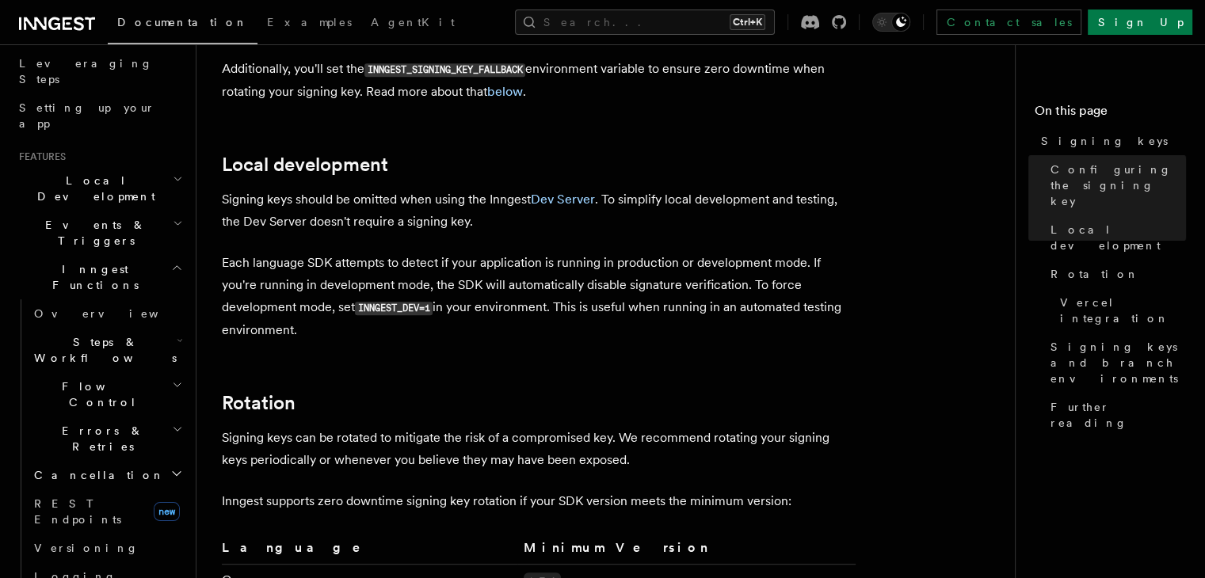
scroll to position [263, 0]
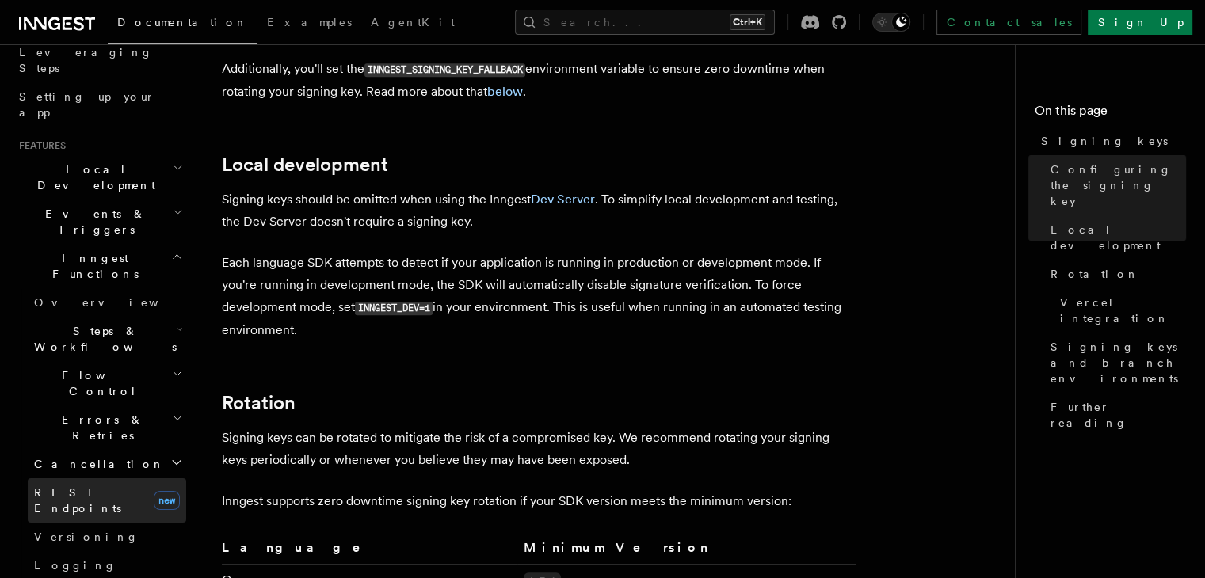
click at [82, 486] on span "REST Endpoints" at bounding box center [77, 500] width 87 height 29
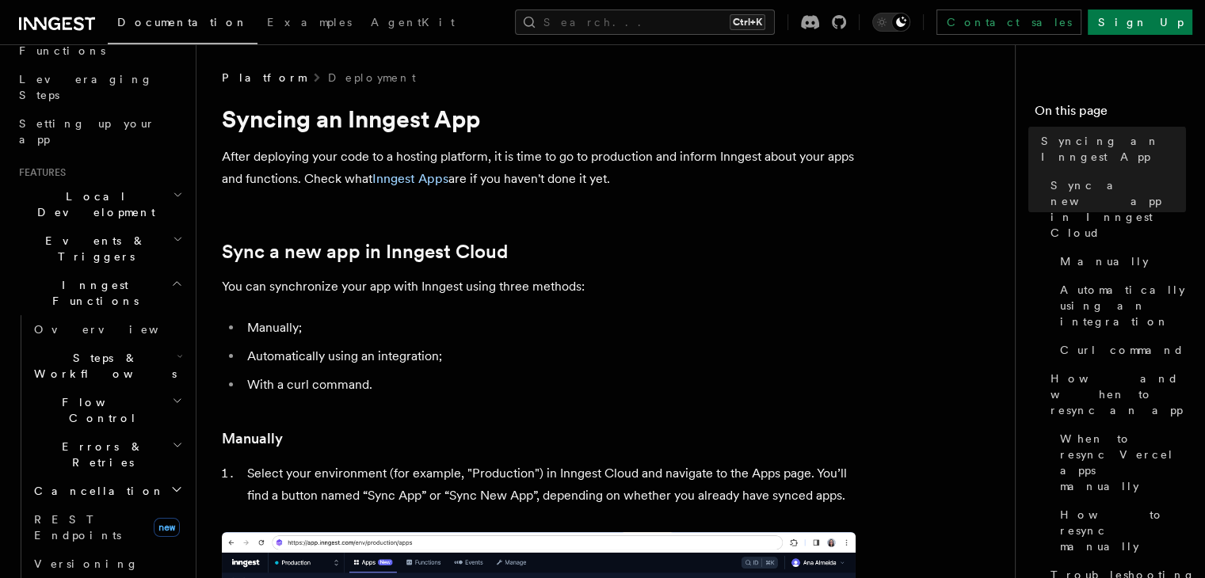
scroll to position [238, 0]
click at [61, 437] on span "Errors & Retries" at bounding box center [100, 453] width 144 height 32
click at [63, 393] on span "Flow Control" at bounding box center [100, 409] width 144 height 32
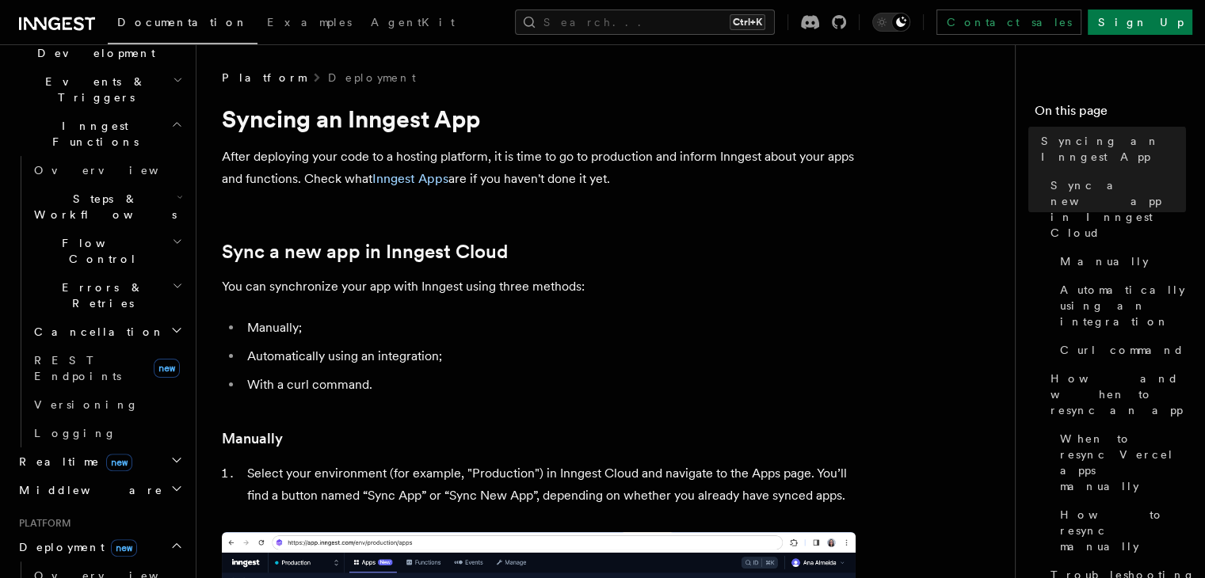
scroll to position [396, 0]
click at [56, 453] on span "Realtime new" at bounding box center [73, 461] width 120 height 16
click at [74, 482] on span "Middleware" at bounding box center [88, 490] width 151 height 16
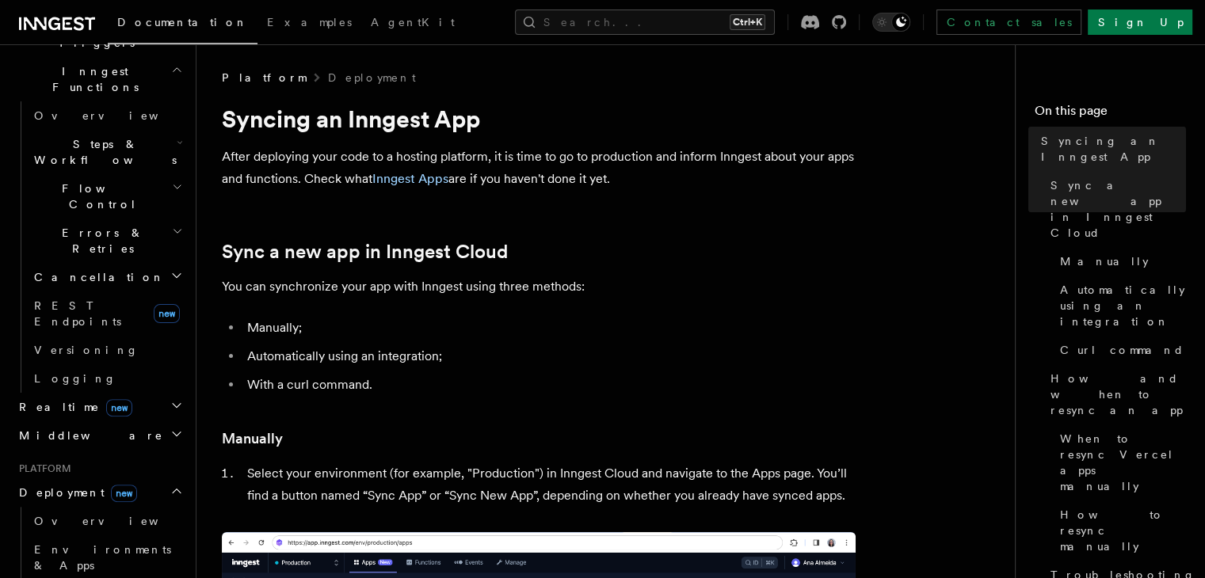
scroll to position [475, 0]
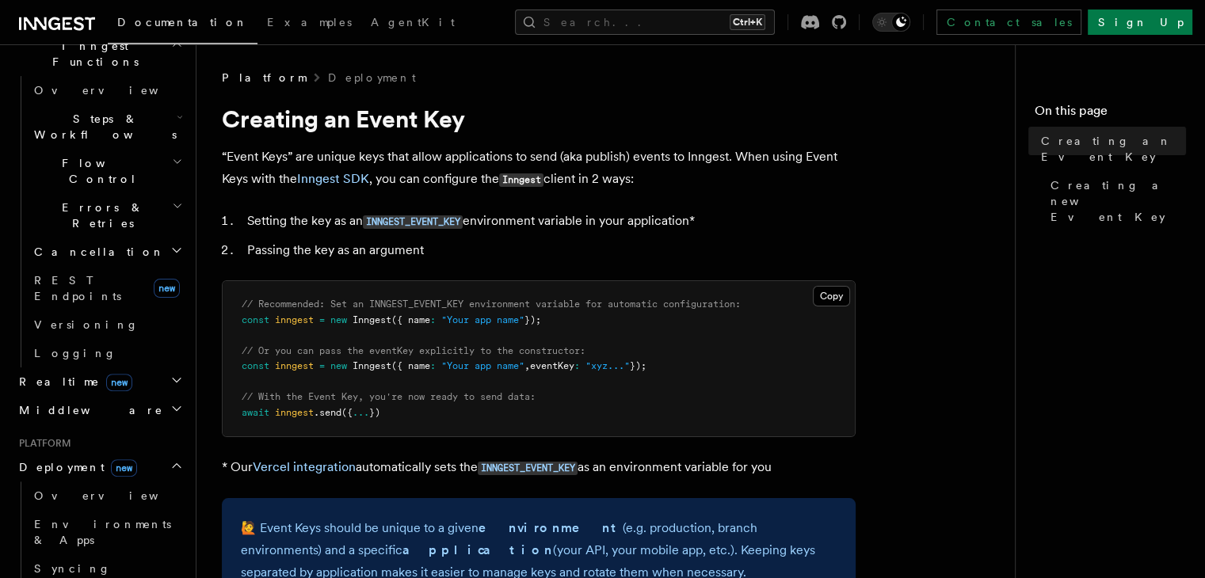
drag, startPoint x: 241, startPoint y: 368, endPoint x: 681, endPoint y: 370, distance: 440.5
click at [681, 370] on pre "// Recommended: Set an INNGEST_EVENT_KEY environment variable for automatic con…" at bounding box center [539, 358] width 632 height 155
click at [608, 391] on pre "// Recommended: Set an INNGEST_EVENT_KEY environment variable for automatic con…" at bounding box center [539, 358] width 632 height 155
drag, startPoint x: 257, startPoint y: 346, endPoint x: 604, endPoint y: 350, distance: 347.0
click at [604, 350] on pre "// Recommended: Set an INNGEST_EVENT_KEY environment variable for automatic con…" at bounding box center [539, 358] width 632 height 155
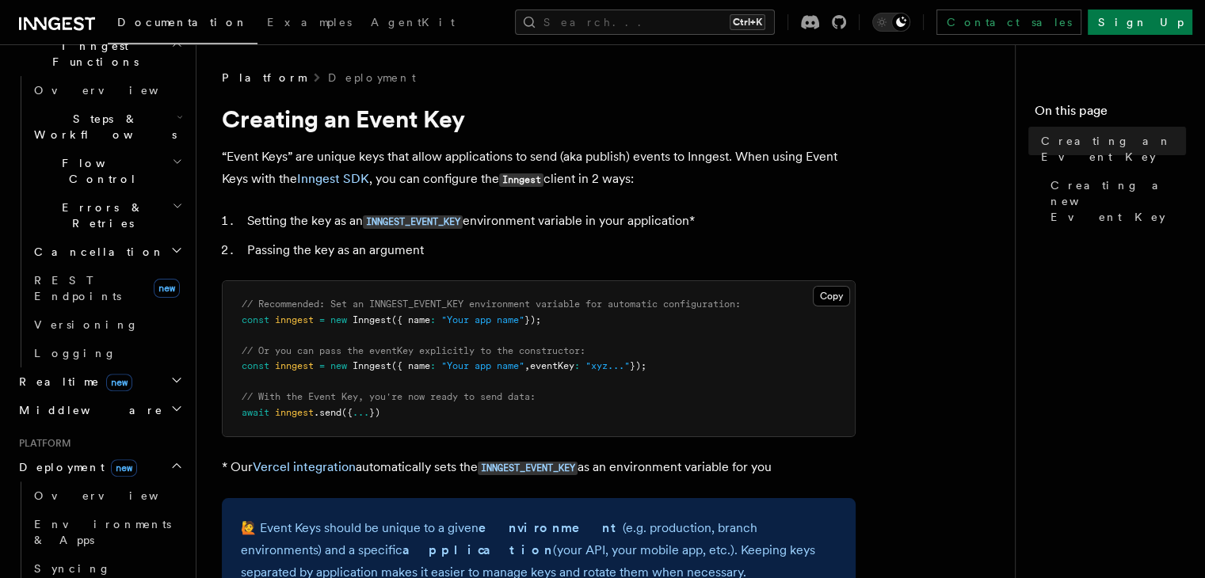
click at [594, 387] on pre "// Recommended: Set an INNGEST_EVENT_KEY environment variable for automatic con…" at bounding box center [539, 358] width 632 height 155
click at [424, 304] on span "// Recommended: Set an INNGEST_EVENT_KEY environment variable for automatic con…" at bounding box center [491, 304] width 499 height 11
copy span "INNGEST_EVENT_KEY"
click at [393, 376] on pre "// Recommended: Set an INNGEST_EVENT_KEY environment variable for automatic con…" at bounding box center [539, 358] width 632 height 155
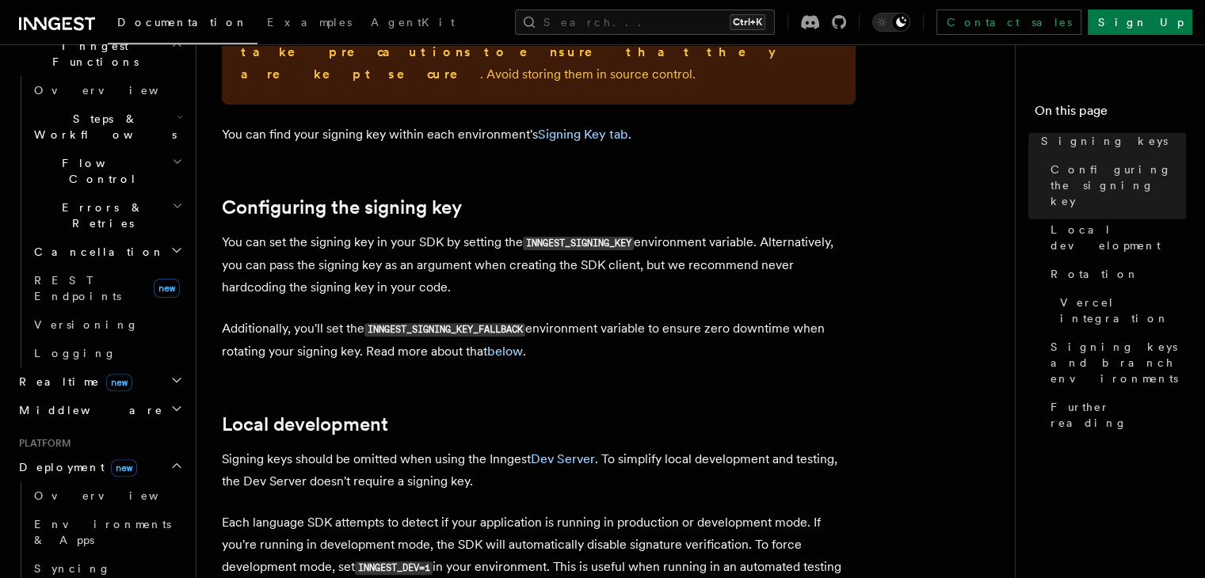
scroll to position [439, 0]
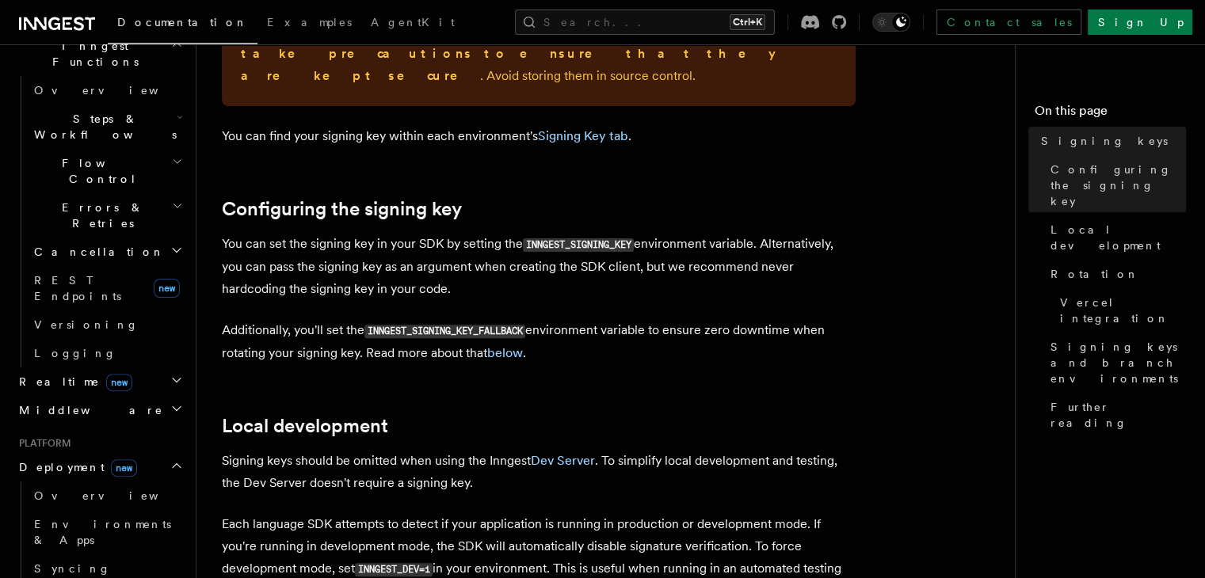
click at [586, 238] on code "INNGEST_SIGNING_KEY" at bounding box center [578, 244] width 111 height 13
click at [411, 246] on p "You can set the signing key in your SDK by setting the INNGEST_SIGNING_KEY envi…" at bounding box center [539, 266] width 634 height 67
click at [582, 248] on p "You can set the signing key in your SDK by setting the INNGEST_SIGNING_KEY envi…" at bounding box center [539, 266] width 634 height 67
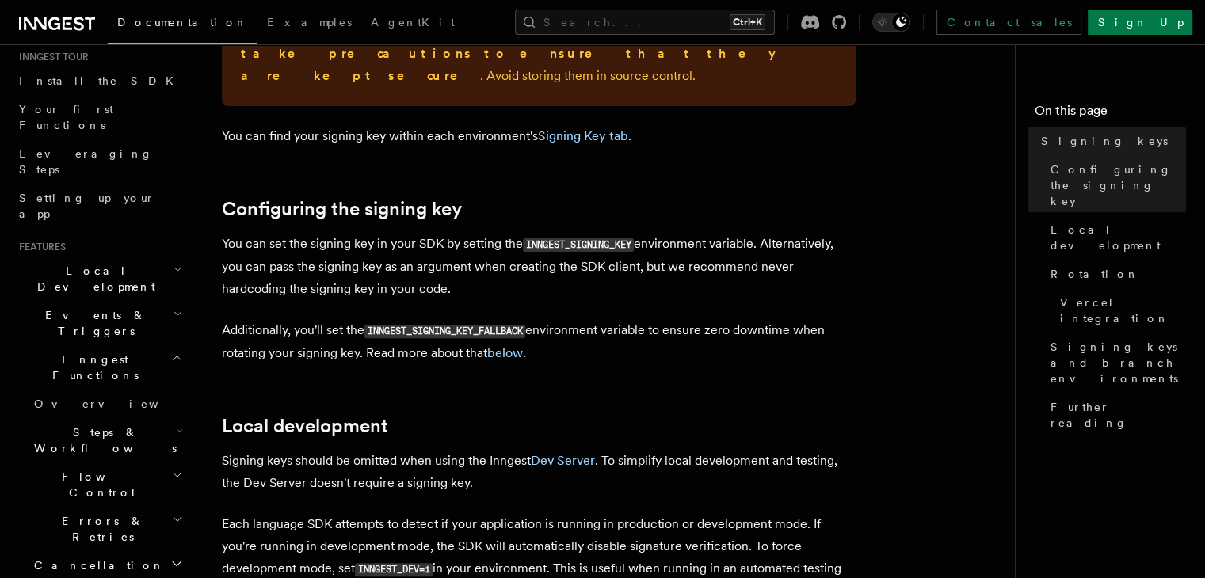
scroll to position [0, 0]
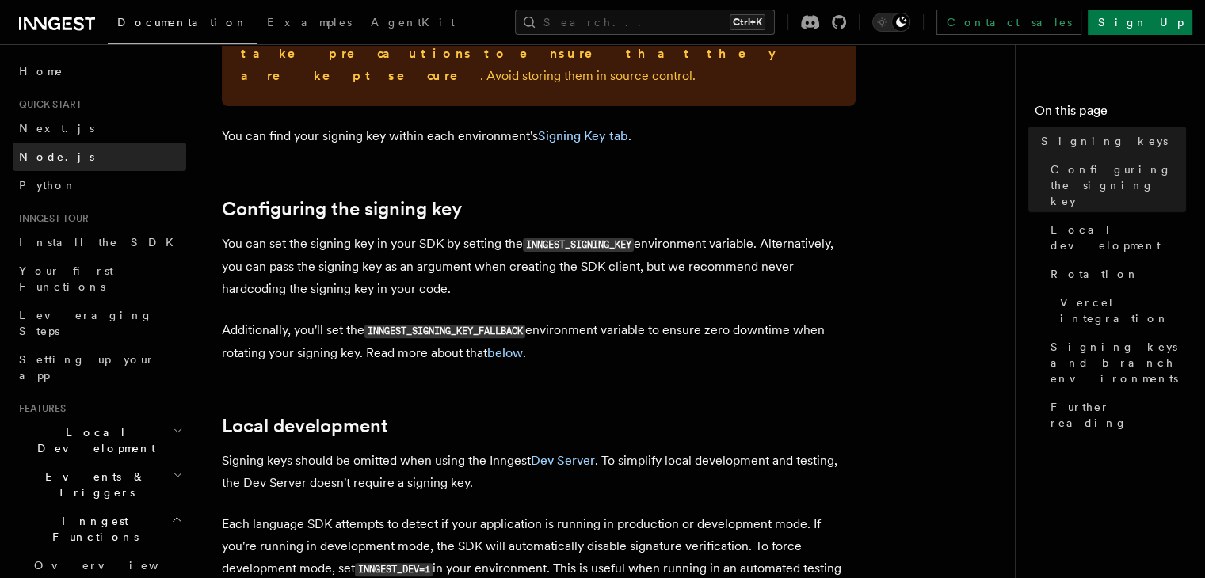
click at [62, 150] on link "Node.js" at bounding box center [100, 157] width 174 height 29
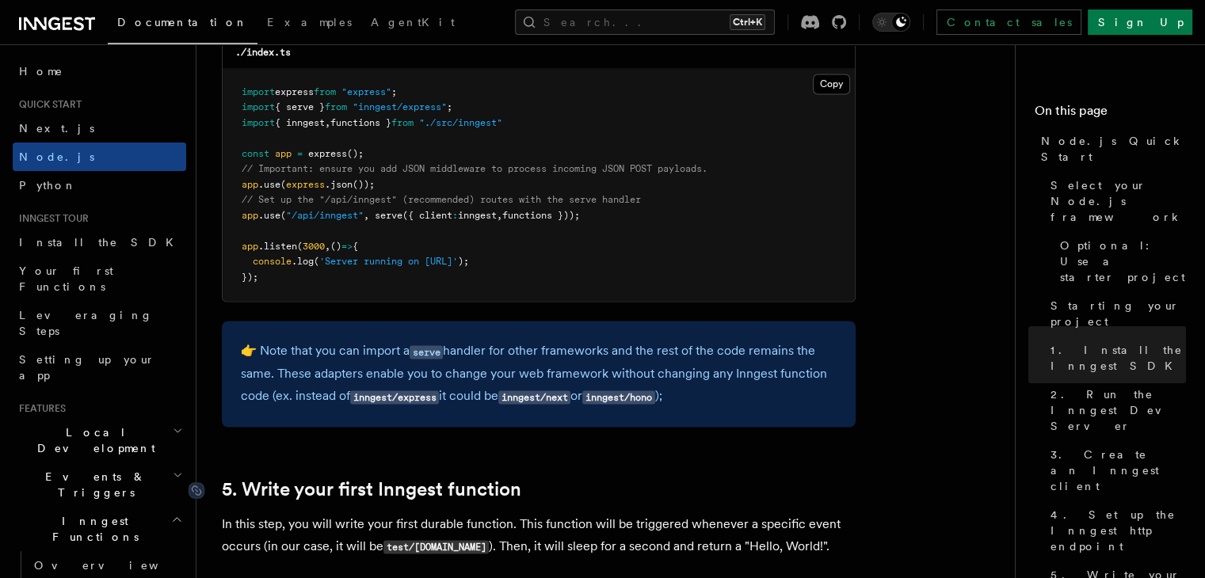
scroll to position [2558, 0]
click at [402, 400] on code "inngest/express" at bounding box center [394, 397] width 89 height 13
copy p "express"
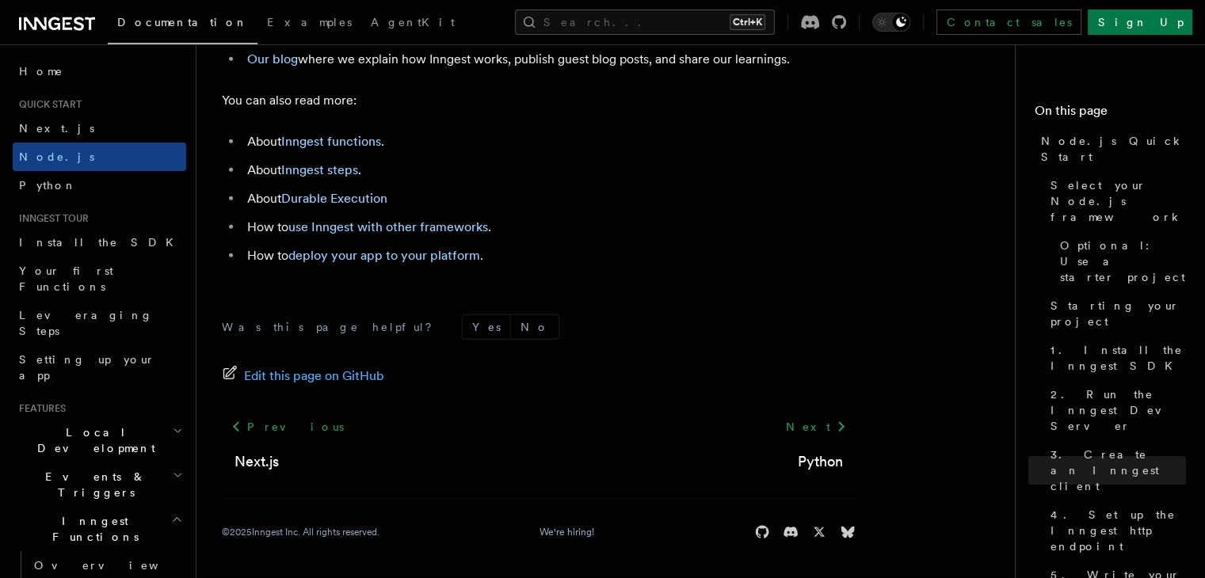
scroll to position [10107, 0]
click at [67, 238] on span "Install the SDK" at bounding box center [101, 242] width 164 height 13
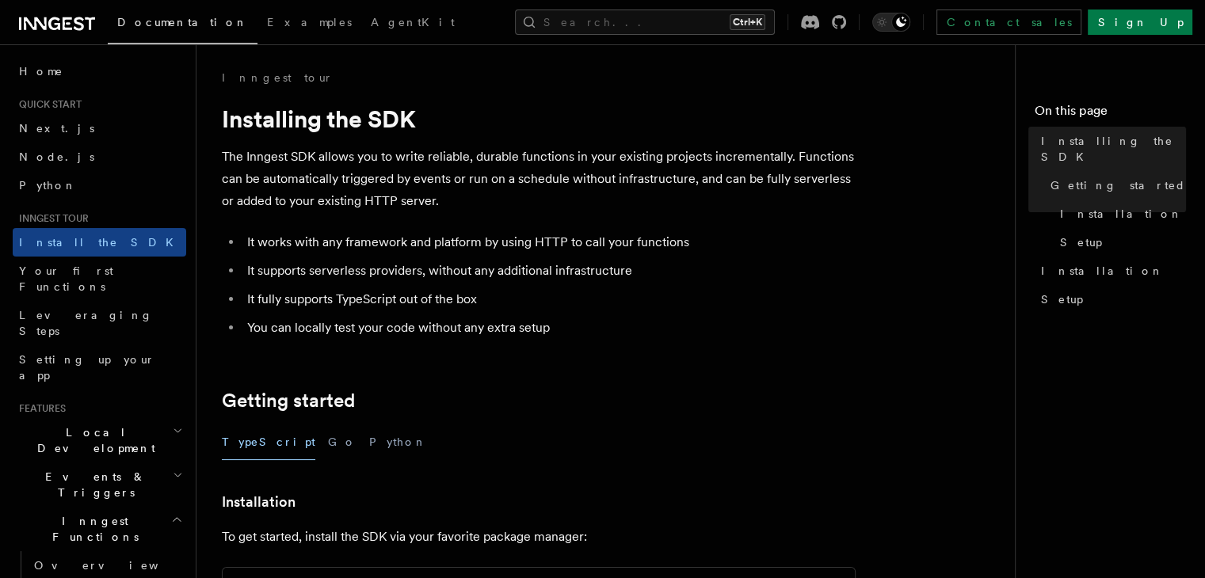
click at [371, 240] on li "It works with any framework and platform by using HTTP to call your functions" at bounding box center [548, 242] width 613 height 22
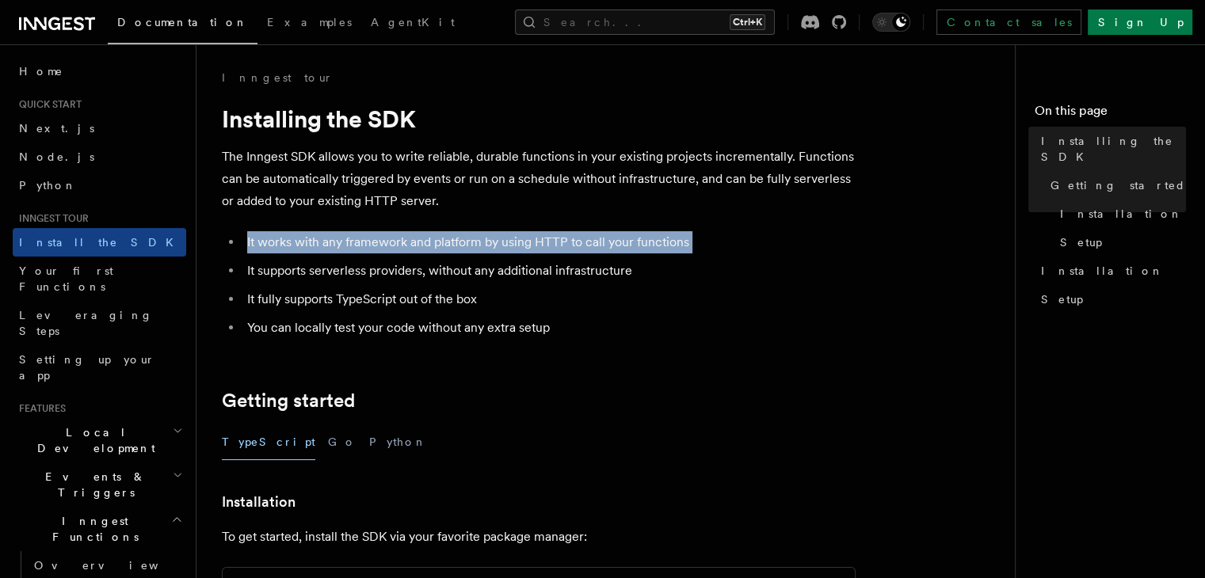
click at [371, 240] on li "It works with any framework and platform by using HTTP to call your functions" at bounding box center [548, 242] width 613 height 22
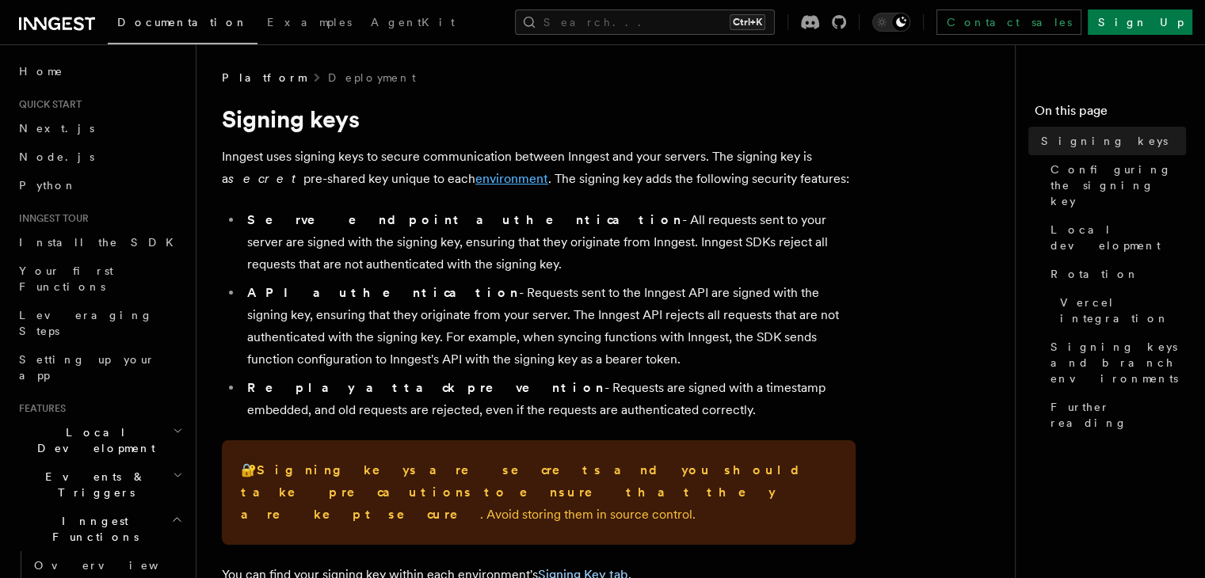
click at [475, 174] on link "environment" at bounding box center [511, 178] width 73 height 15
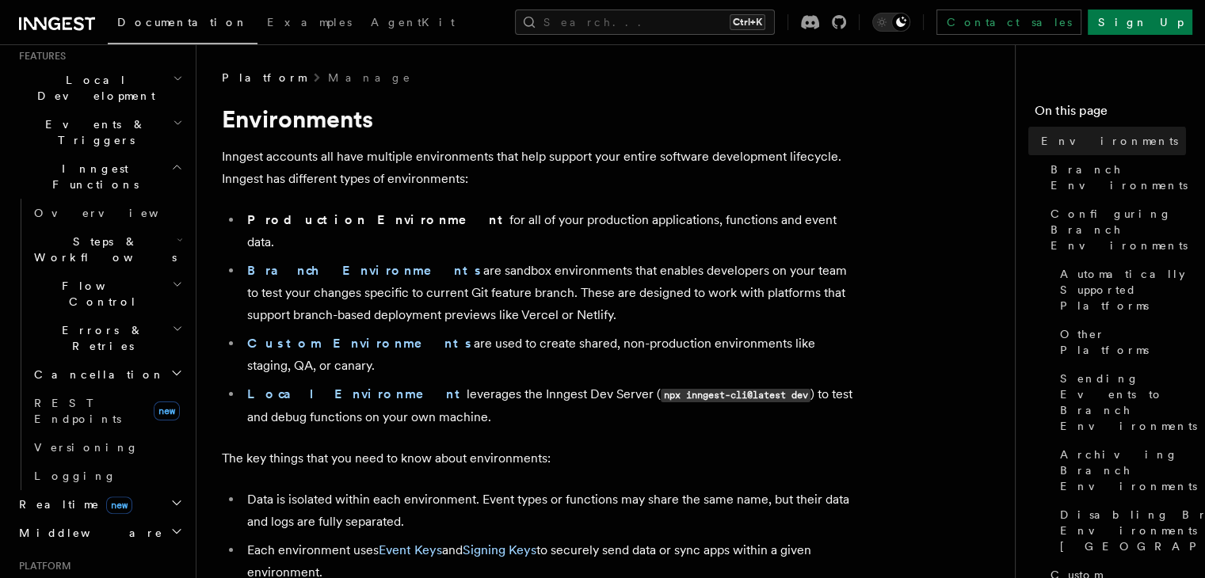
scroll to position [230, 0]
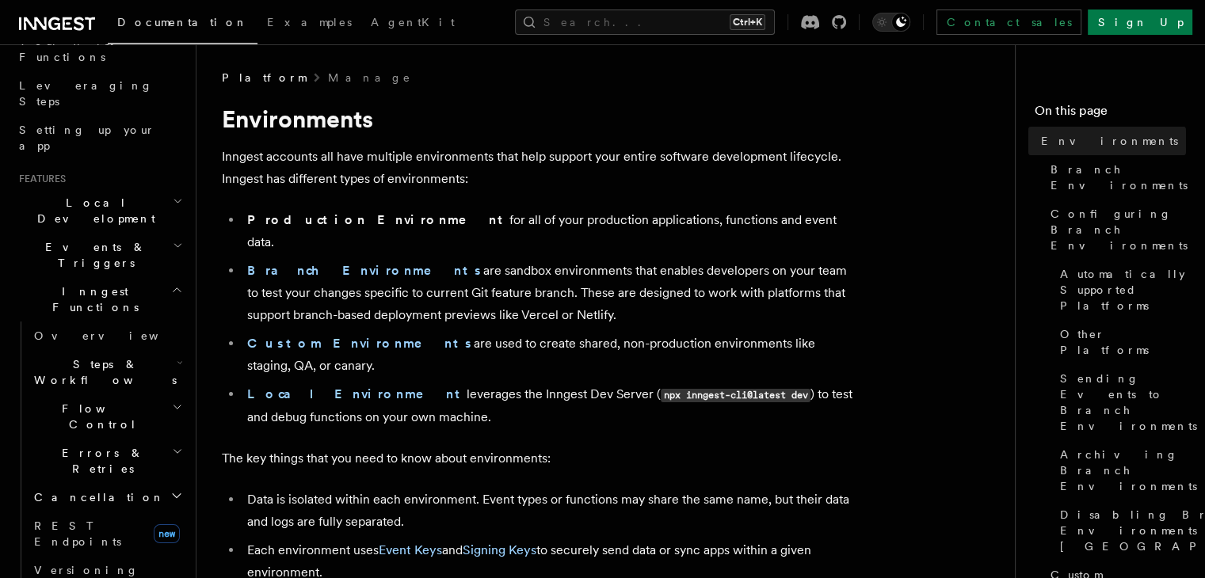
click at [85, 357] on span "Steps & Workflows" at bounding box center [102, 373] width 149 height 32
click at [57, 239] on span "Events & Triggers" at bounding box center [93, 255] width 160 height 32
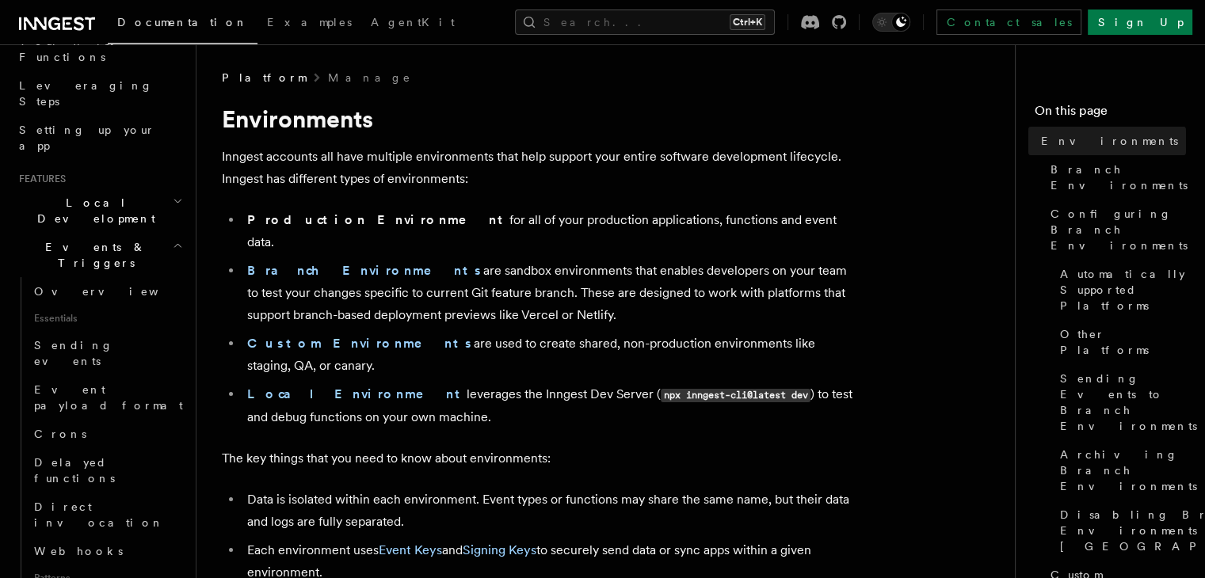
click at [70, 195] on span "Local Development" at bounding box center [93, 211] width 160 height 32
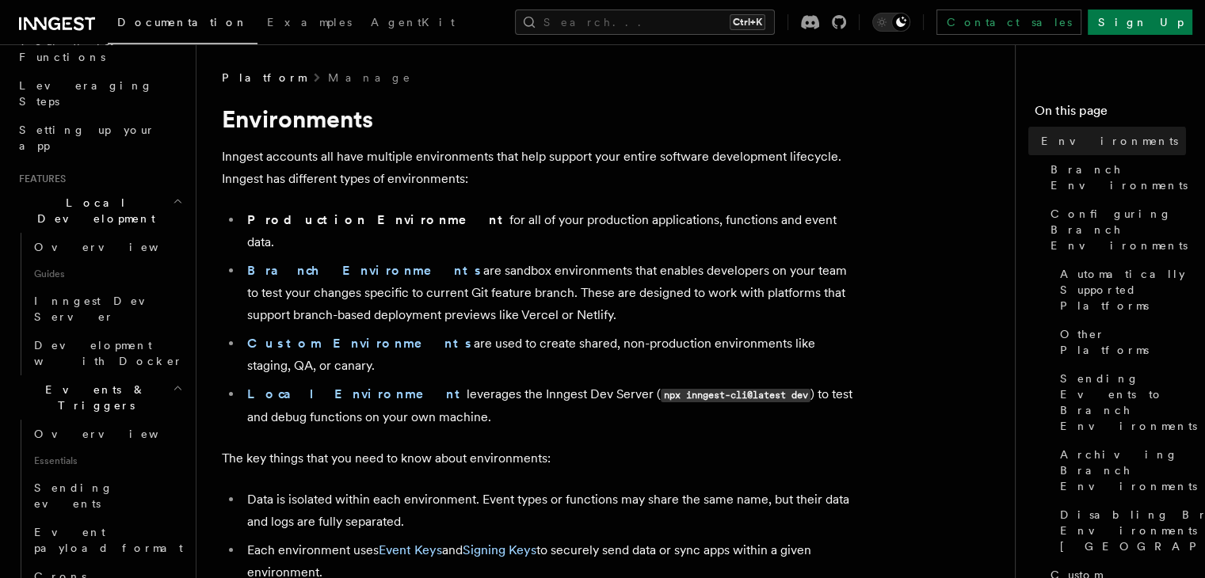
click at [84, 189] on h2 "Local Development" at bounding box center [100, 211] width 174 height 44
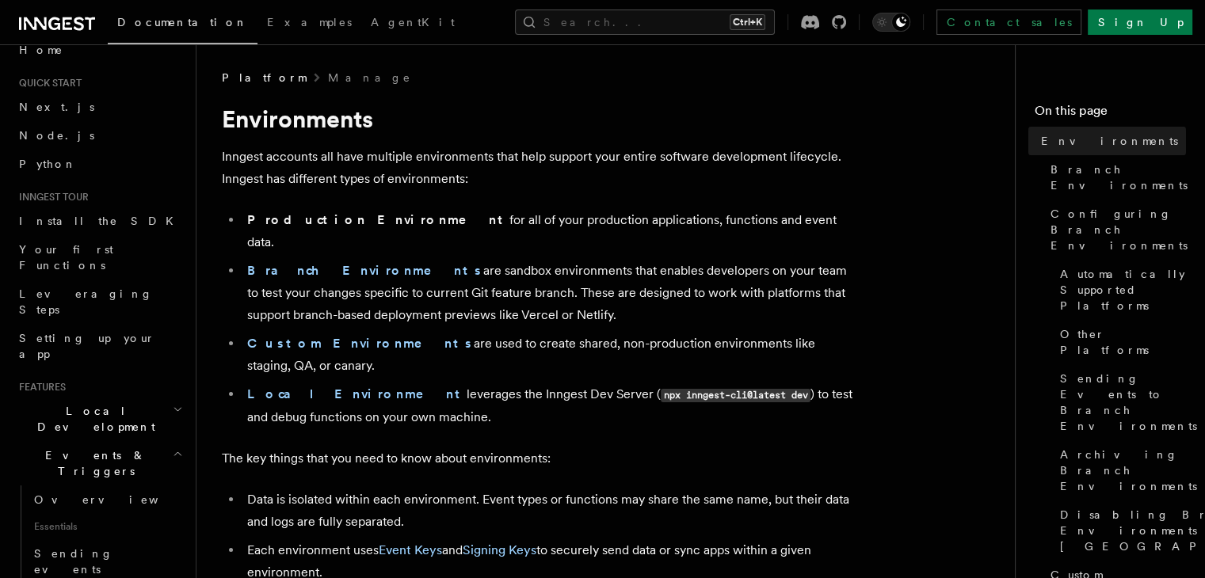
scroll to position [0, 0]
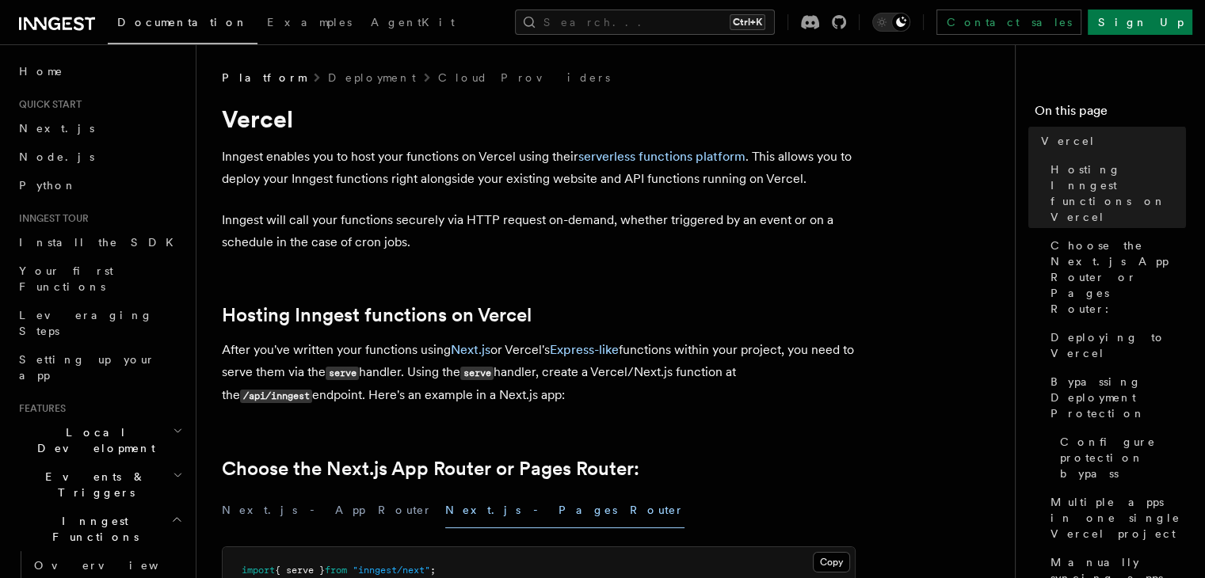
scroll to position [294, 0]
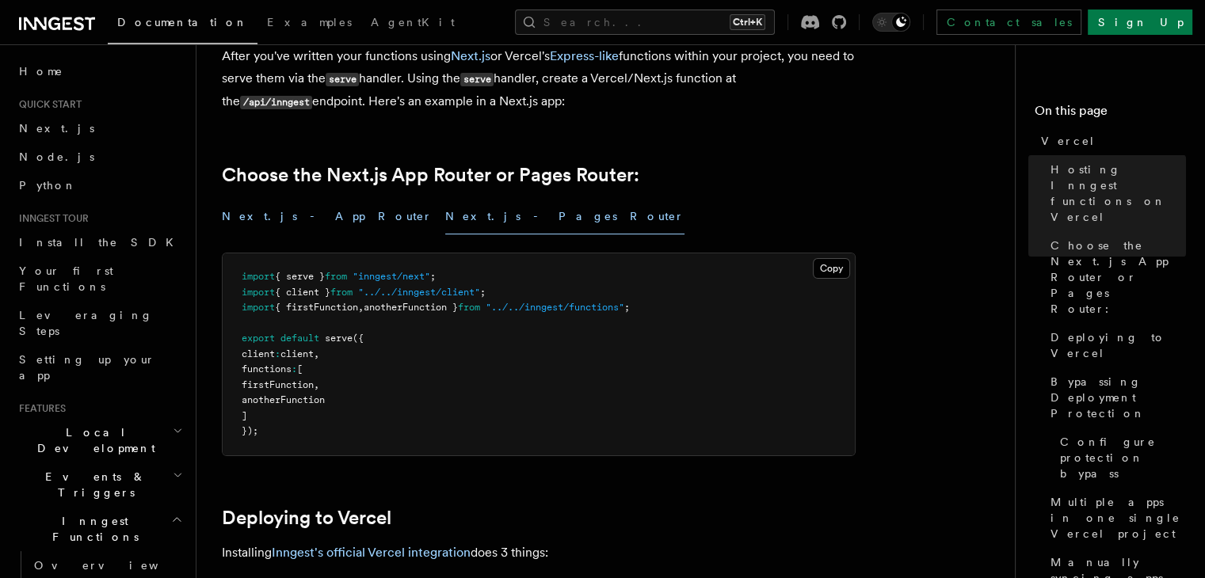
click at [269, 223] on button "Next.js - App Router" at bounding box center [327, 217] width 211 height 36
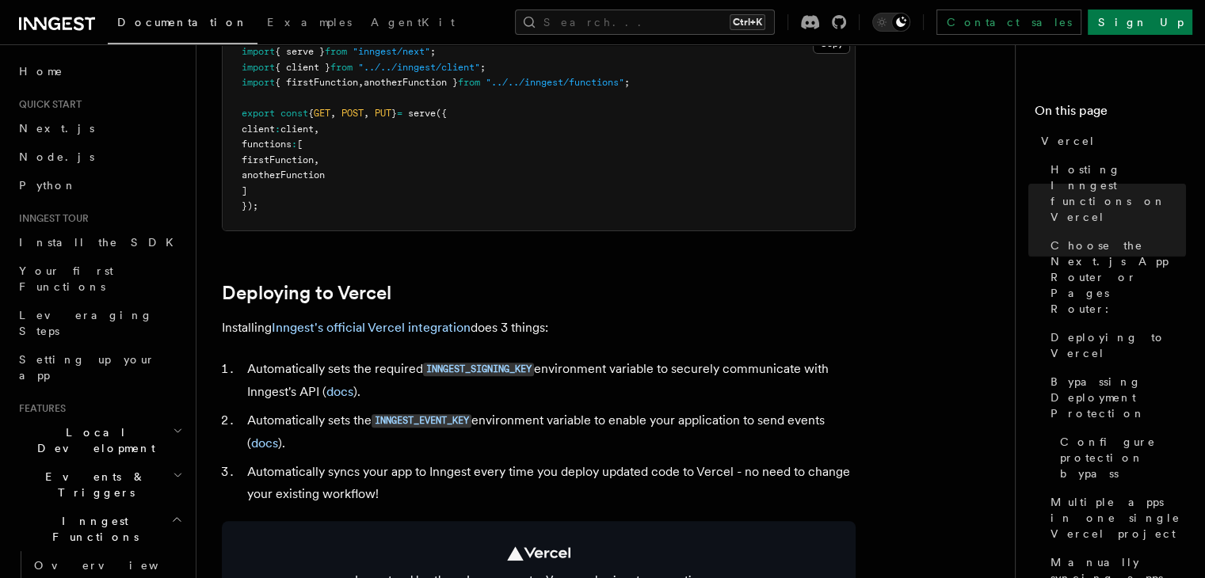
click at [529, 466] on li "Automatically syncs your app to Inngest every time you deploy updated code to V…" at bounding box center [548, 483] width 613 height 44
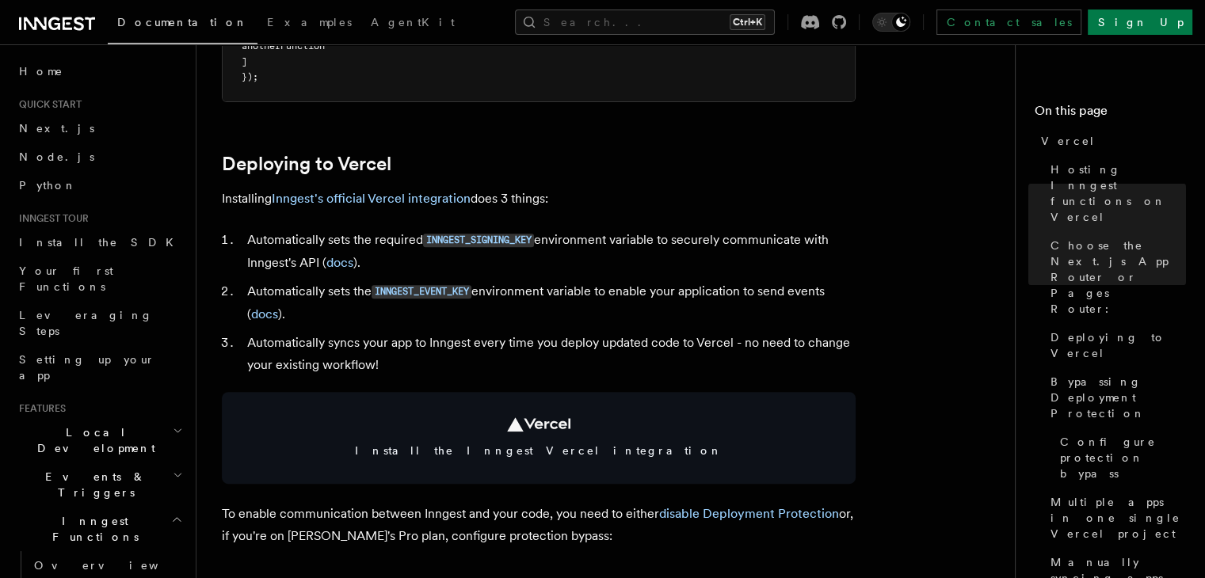
scroll to position [647, 0]
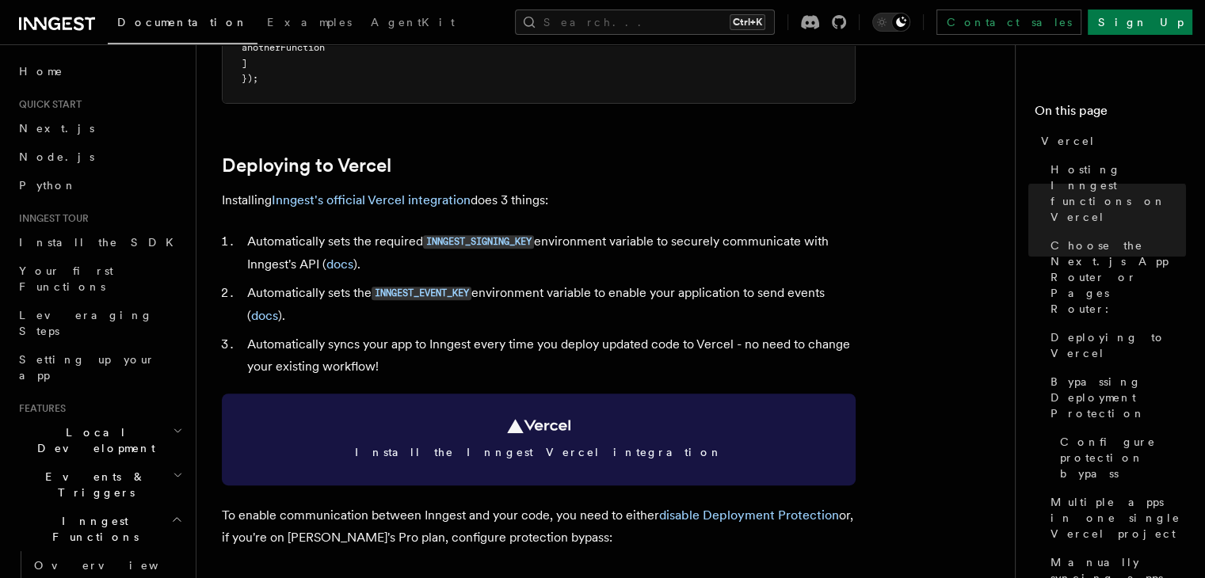
click at [564, 452] on span "Install the Inngest Vercel integration" at bounding box center [539, 452] width 596 height 16
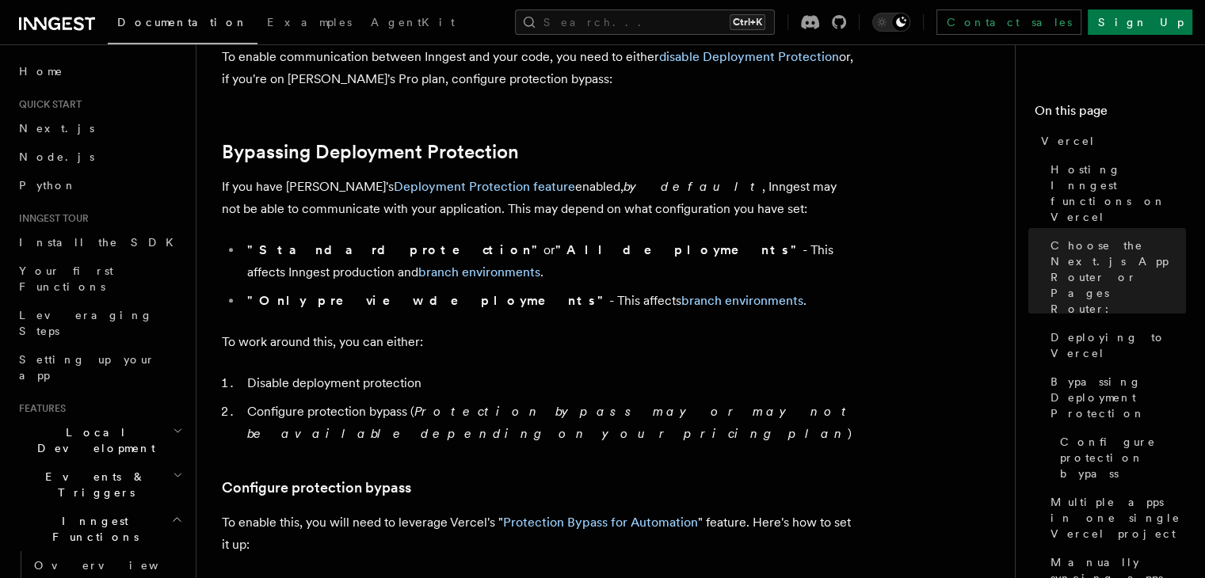
scroll to position [1104, 0]
click at [463, 185] on link "Deployment Protection feature" at bounding box center [484, 187] width 181 height 15
